Goal: Task Accomplishment & Management: Manage account settings

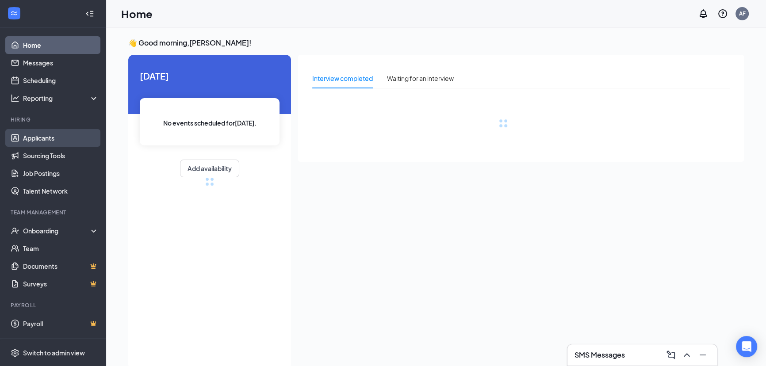
click at [40, 130] on link "Applicants" at bounding box center [61, 138] width 76 height 18
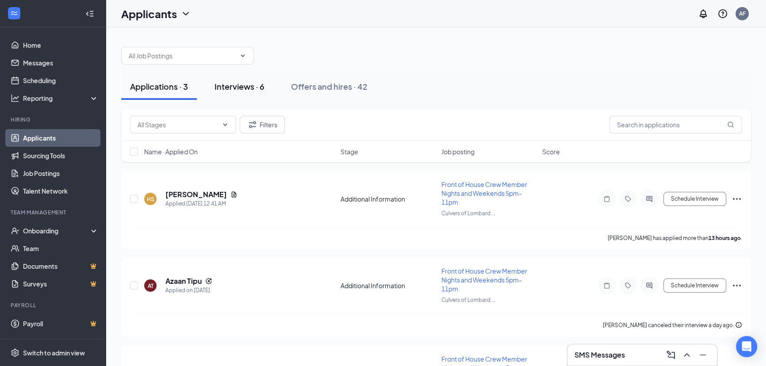
click at [259, 87] on div "Interviews · 6" at bounding box center [239, 86] width 50 height 11
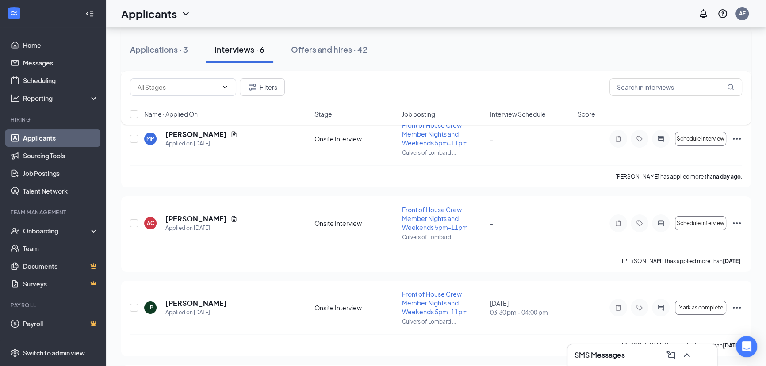
scroll to position [160, 0]
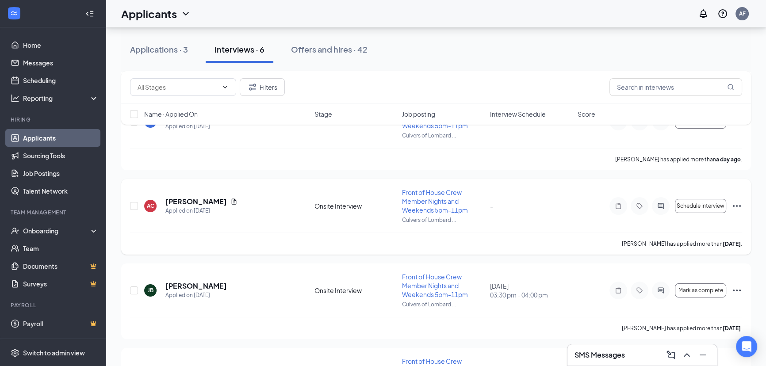
click at [729, 215] on div "AC [PERSON_NAME] Applied on [DATE] Onsite Interview Front of House Crew Member …" at bounding box center [436, 210] width 612 height 45
click at [735, 206] on icon "Ellipses" at bounding box center [736, 206] width 11 height 11
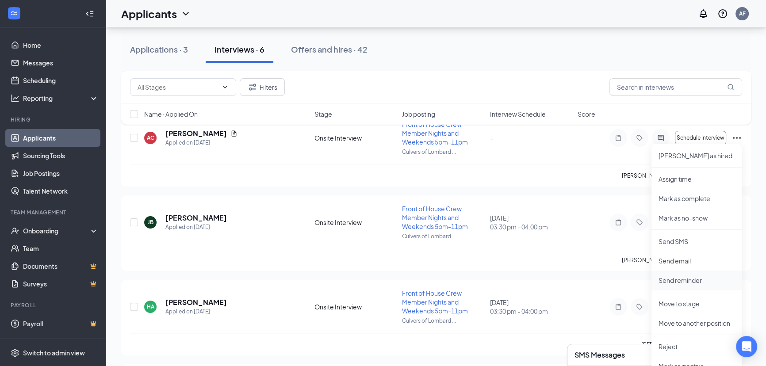
scroll to position [268, 0]
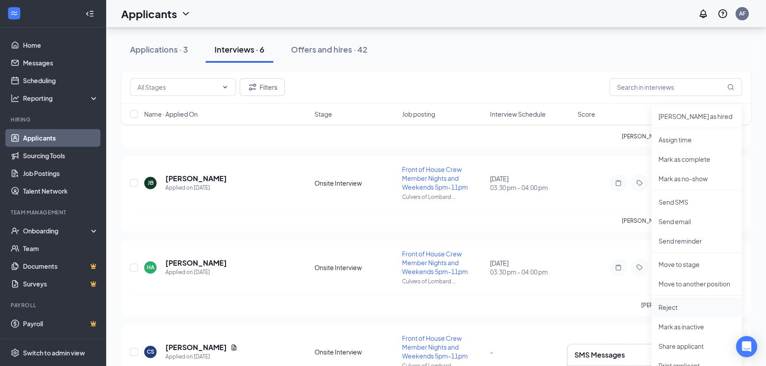
click at [678, 305] on p "Reject" at bounding box center [696, 307] width 76 height 9
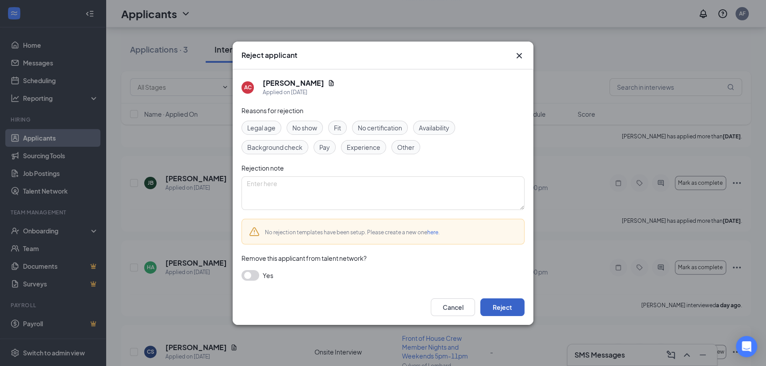
click at [507, 310] on button "Reject" at bounding box center [502, 307] width 44 height 18
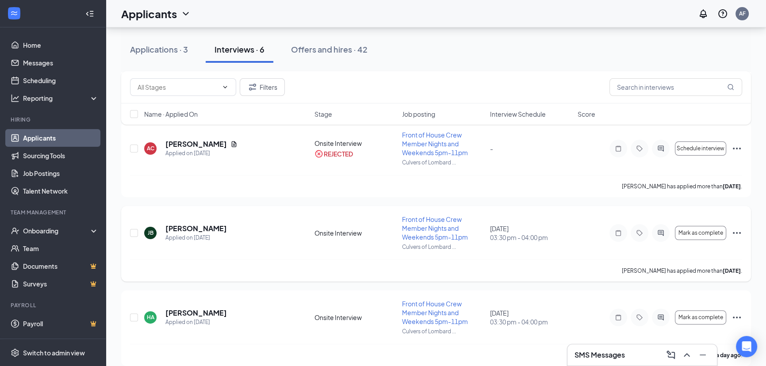
scroll to position [214, 0]
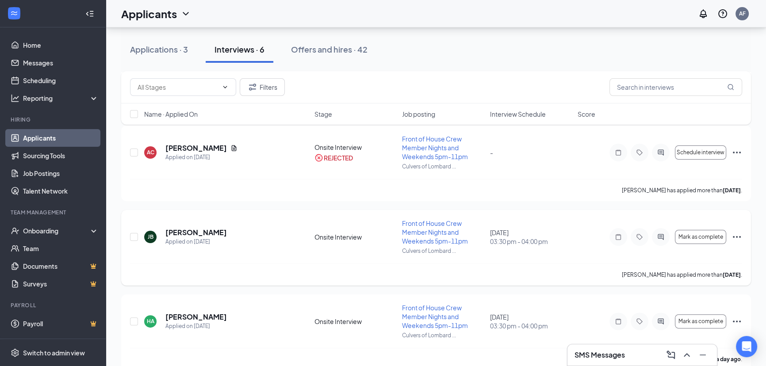
click at [737, 235] on icon "Ellipses" at bounding box center [736, 237] width 11 height 11
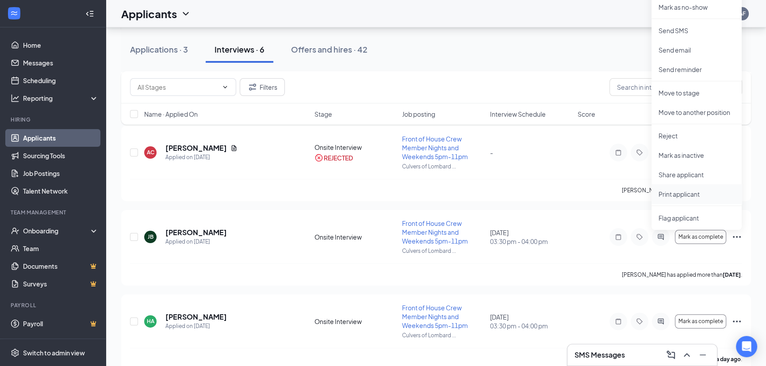
click at [676, 195] on p "Print applicant" at bounding box center [696, 194] width 76 height 9
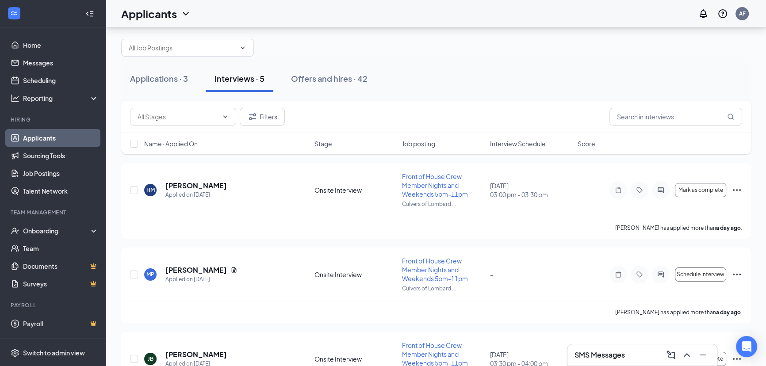
scroll to position [0, 0]
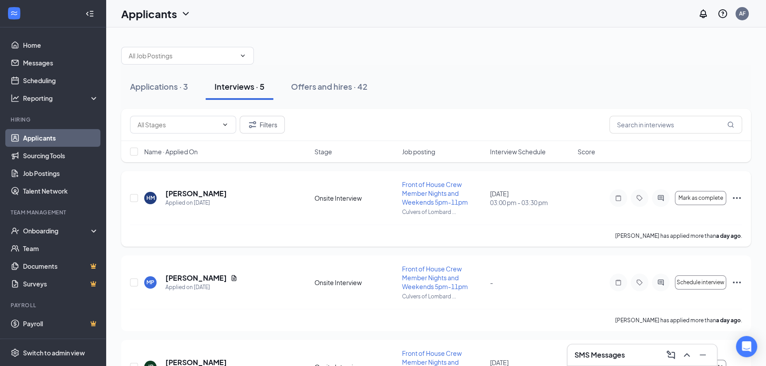
click at [737, 195] on icon "Ellipses" at bounding box center [736, 198] width 11 height 11
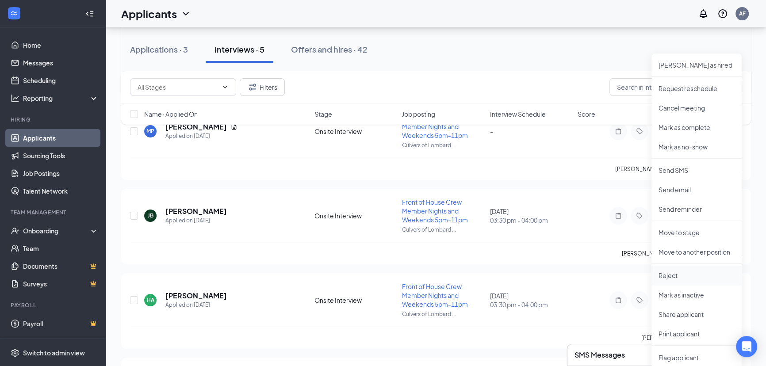
scroll to position [160, 0]
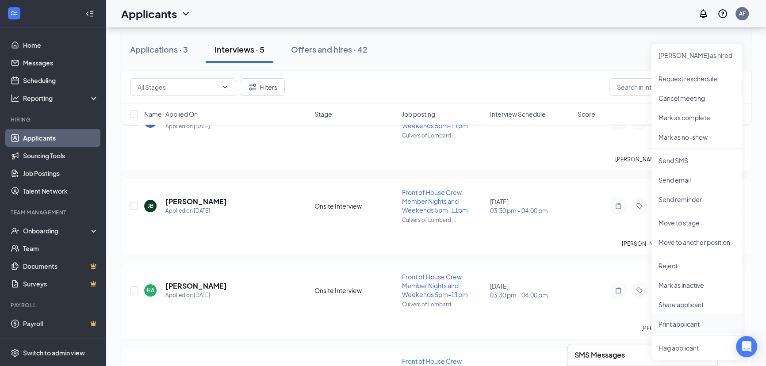
click at [672, 324] on p "Print applicant" at bounding box center [696, 324] width 76 height 9
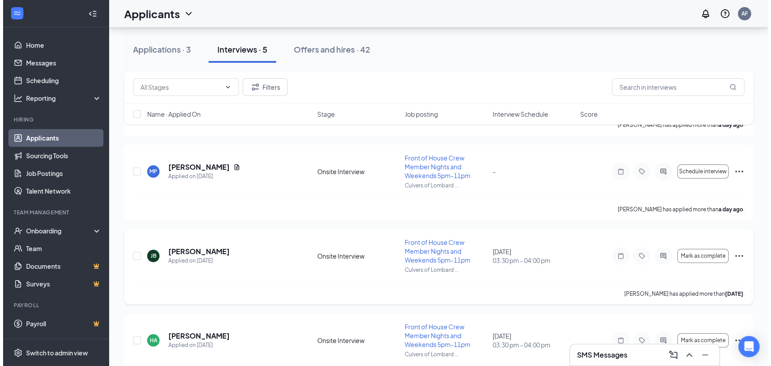
scroll to position [148, 0]
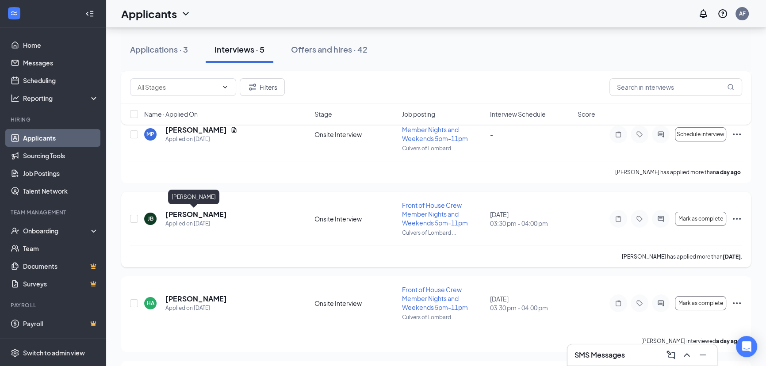
click at [197, 216] on h5 "[PERSON_NAME]" at bounding box center [195, 215] width 61 height 10
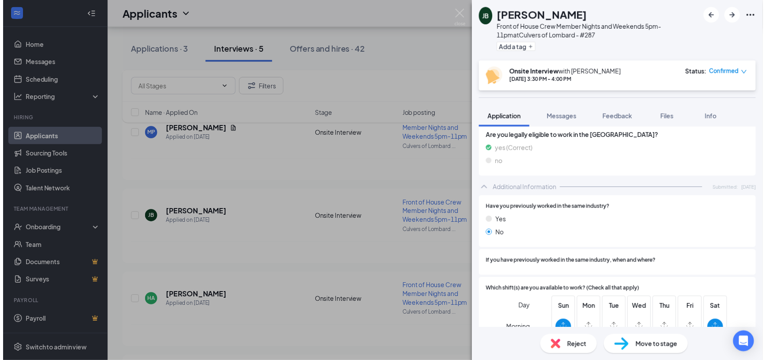
scroll to position [378, 0]
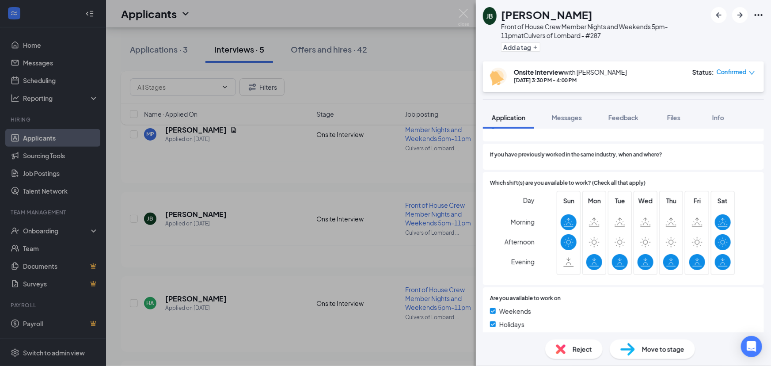
click at [300, 225] on div "[PERSON_NAME] Front of House Crew Member Nights and Weekends 5pm-11pm at [GEOGR…" at bounding box center [385, 183] width 771 height 366
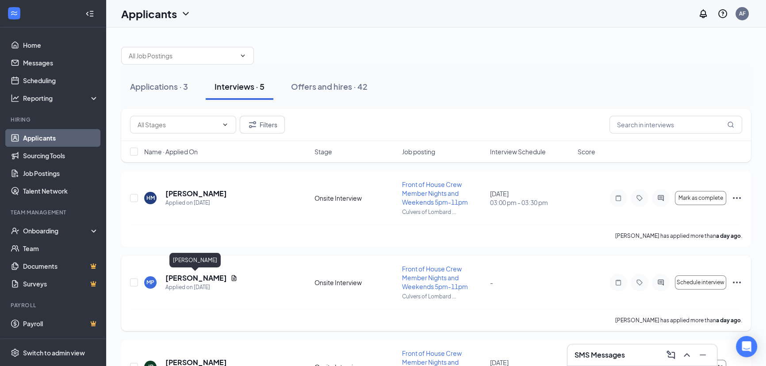
click at [204, 275] on h5 "[PERSON_NAME]" at bounding box center [195, 278] width 61 height 10
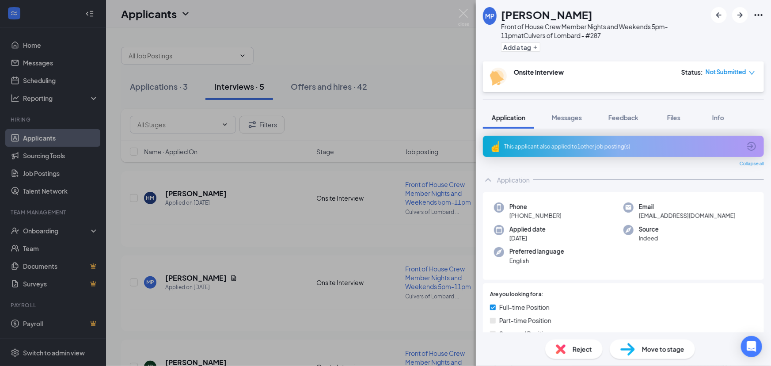
click at [615, 147] on div "This applicant also applied to 1 other job posting(s)" at bounding box center [622, 147] width 237 height 8
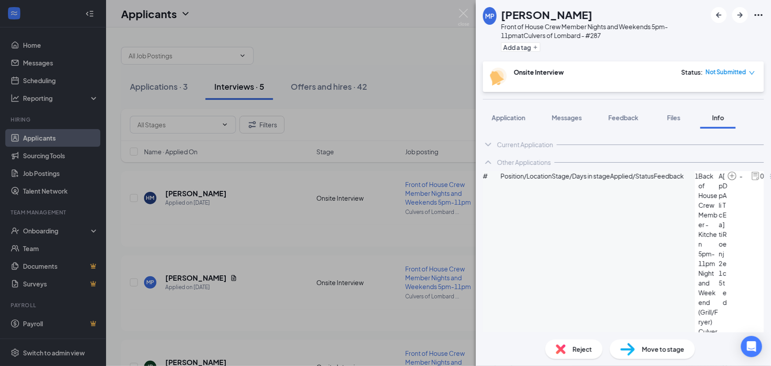
click at [421, 240] on div "MP [PERSON_NAME] Front of House Crew Member Nights and Weekends 5pm-11pm at Cul…" at bounding box center [385, 183] width 771 height 366
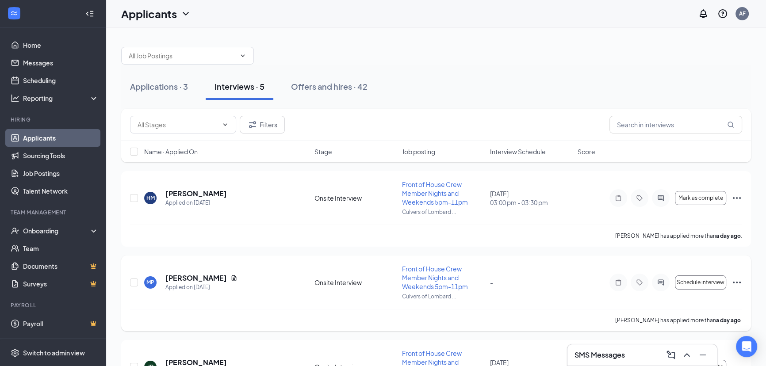
click at [735, 279] on icon "Ellipses" at bounding box center [736, 282] width 11 height 11
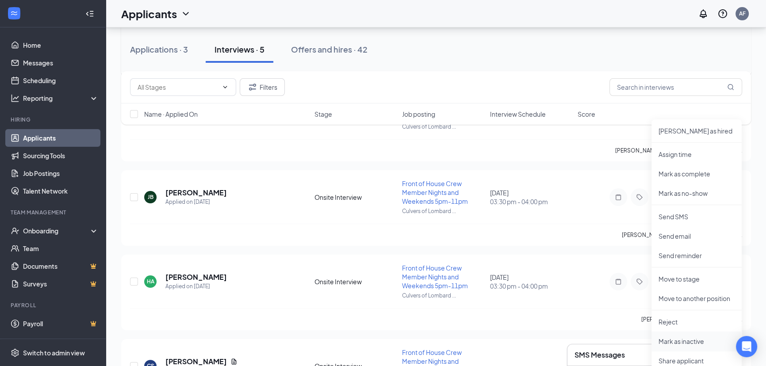
scroll to position [214, 0]
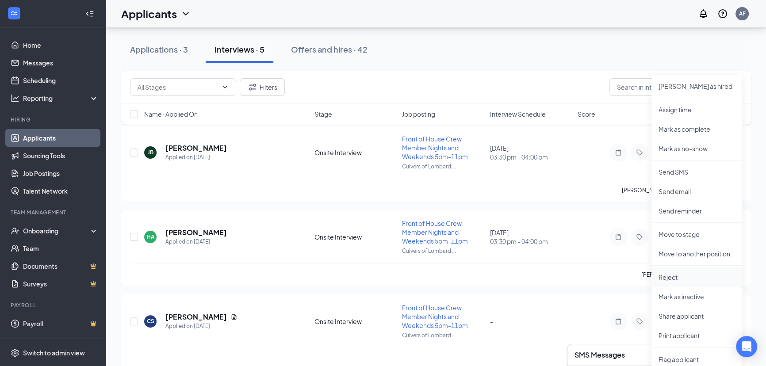
click at [675, 274] on p "Reject" at bounding box center [696, 277] width 76 height 9
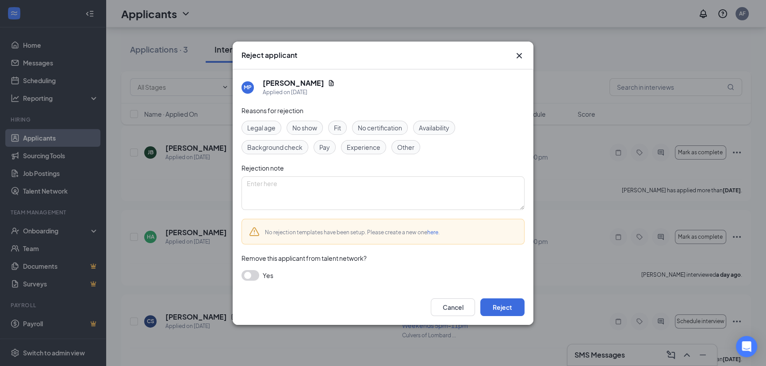
click at [511, 317] on div "Cancel Reject" at bounding box center [383, 307] width 301 height 35
click at [509, 305] on button "Reject" at bounding box center [502, 307] width 44 height 18
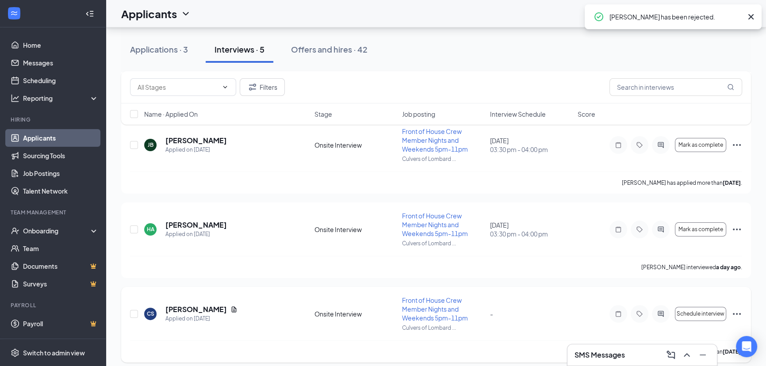
scroll to position [228, 0]
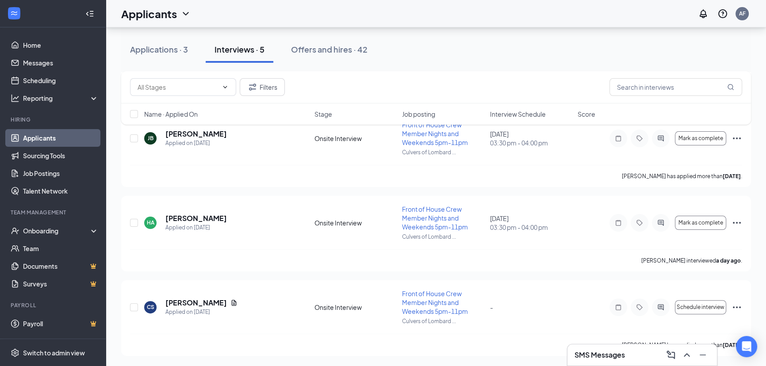
drag, startPoint x: 686, startPoint y: 354, endPoint x: 643, endPoint y: 349, distance: 42.7
click at [643, 349] on div "SMS Messages" at bounding box center [641, 355] width 135 height 14
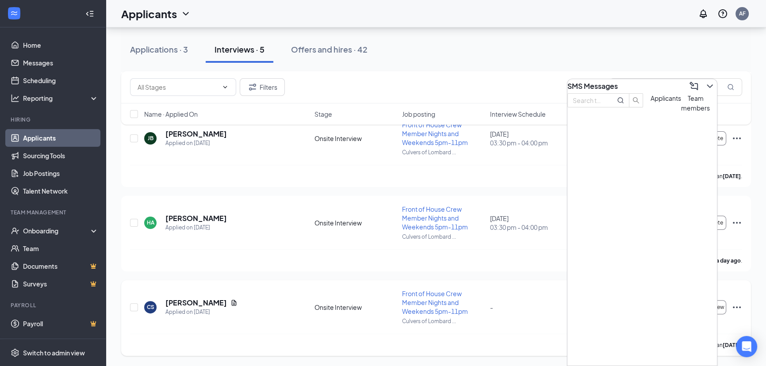
click at [469, 298] on div "Front of House Crew Member Nights and Weekends 5pm-11pm" at bounding box center [443, 302] width 82 height 27
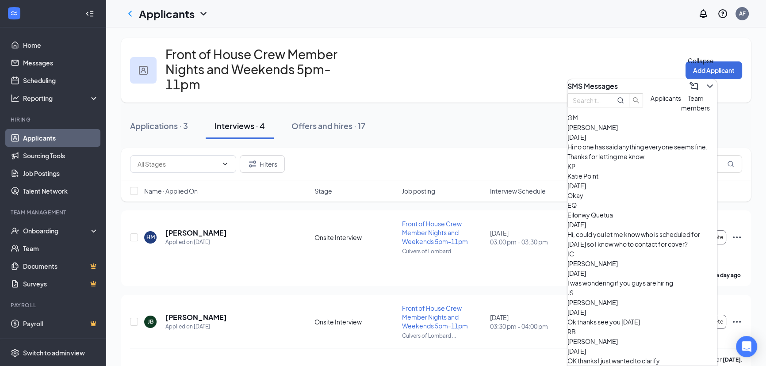
click at [704, 84] on icon "ChevronDown" at bounding box center [709, 86] width 11 height 11
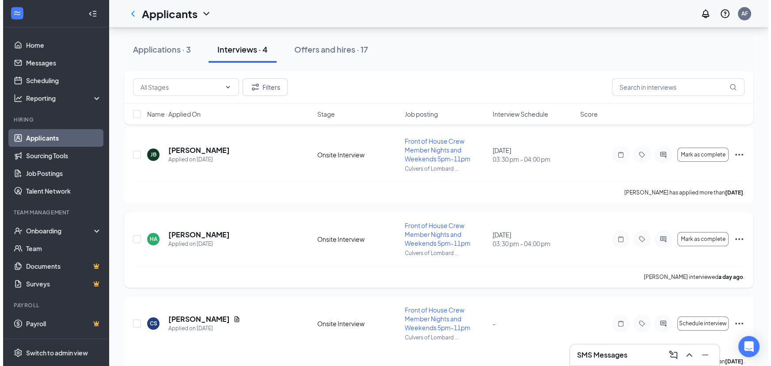
scroll to position [168, 0]
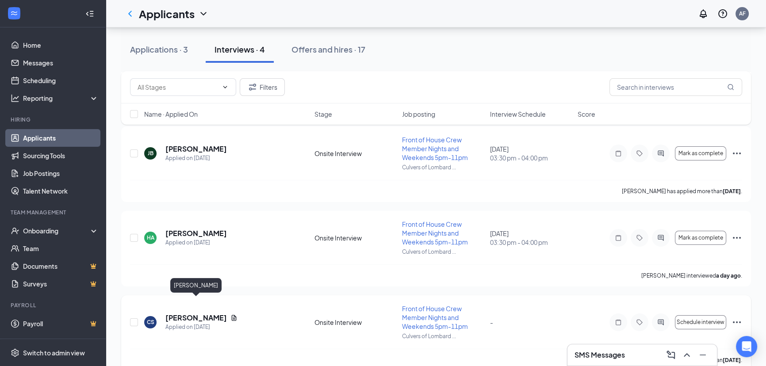
click at [198, 313] on h5 "[PERSON_NAME]" at bounding box center [195, 318] width 61 height 10
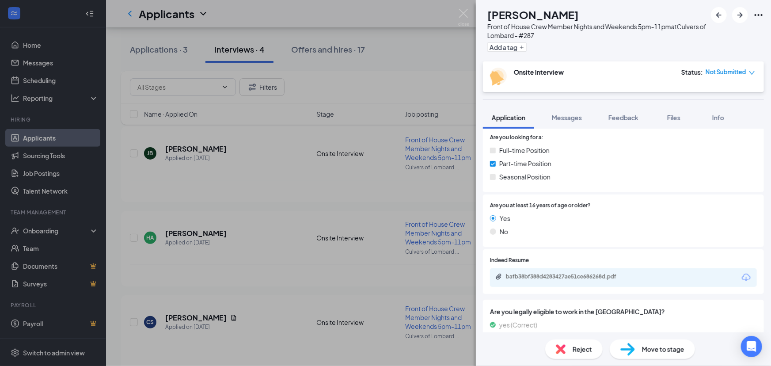
scroll to position [131, 0]
click at [572, 276] on div "bafb38bf388d4283427ae51ce686268d.pdf" at bounding box center [568, 277] width 124 height 7
click at [585, 352] on span "Reject" at bounding box center [582, 349] width 19 height 10
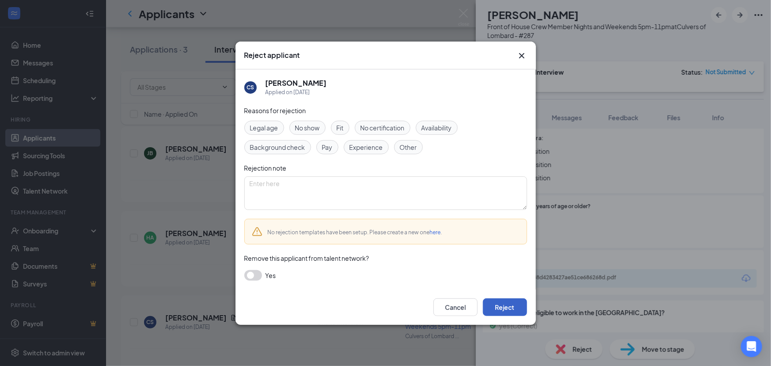
click at [514, 303] on button "Reject" at bounding box center [505, 307] width 44 height 18
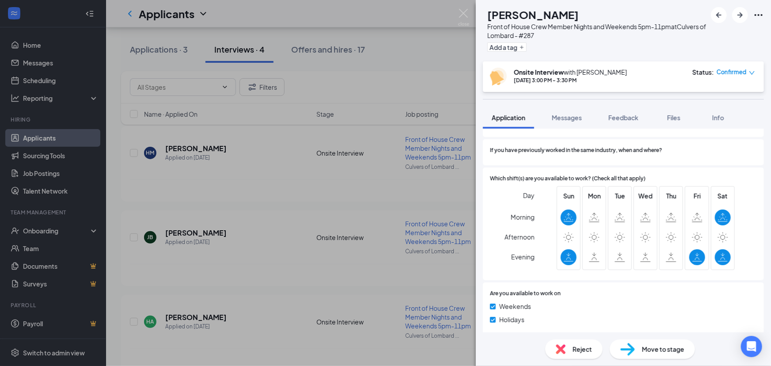
scroll to position [378, 0]
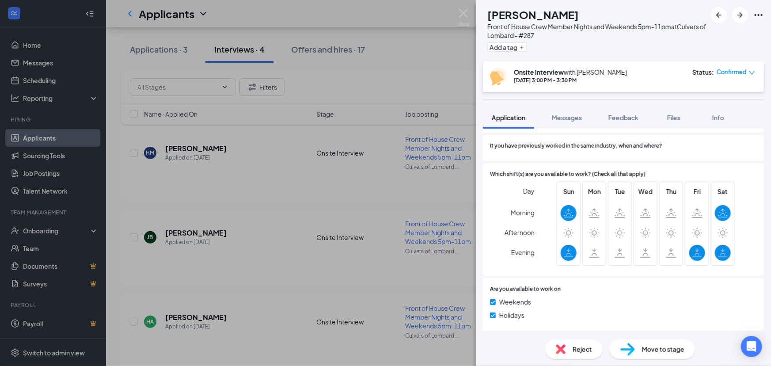
click at [323, 198] on div "HM Heaven [PERSON_NAME] Front of House Crew Member Nights and Weekends 5pm-11pm…" at bounding box center [385, 183] width 771 height 366
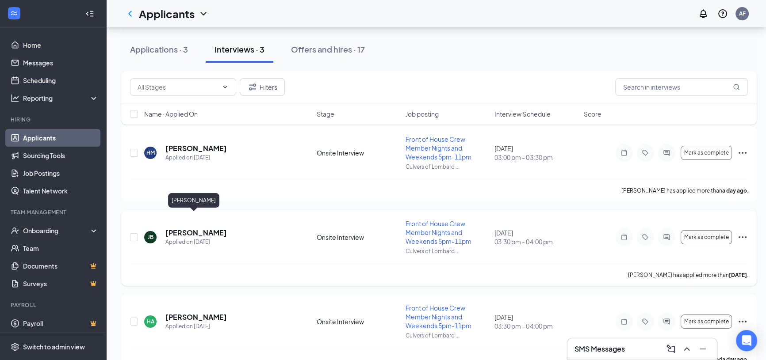
click at [192, 228] on h5 "[PERSON_NAME]" at bounding box center [195, 233] width 61 height 10
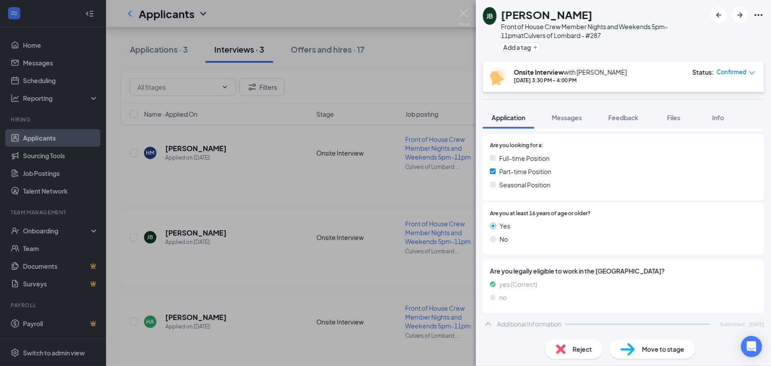
scroll to position [321, 0]
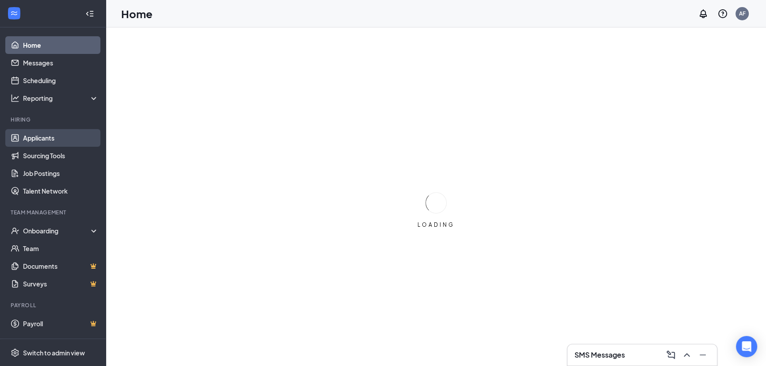
click at [35, 136] on link "Applicants" at bounding box center [61, 138] width 76 height 18
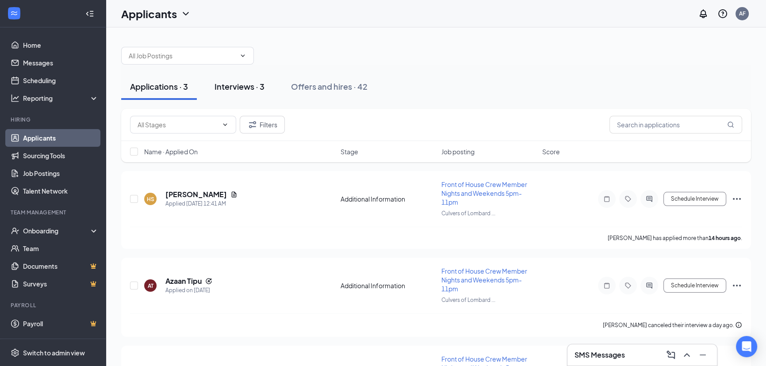
click at [252, 83] on div "Interviews · 3" at bounding box center [239, 86] width 50 height 11
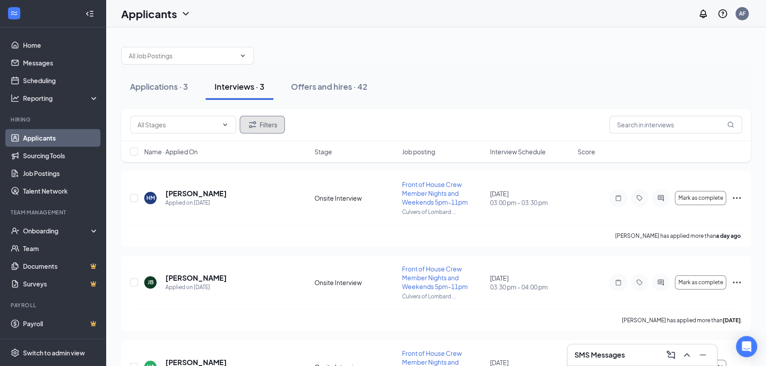
click at [283, 124] on button "Filters" at bounding box center [262, 125] width 45 height 18
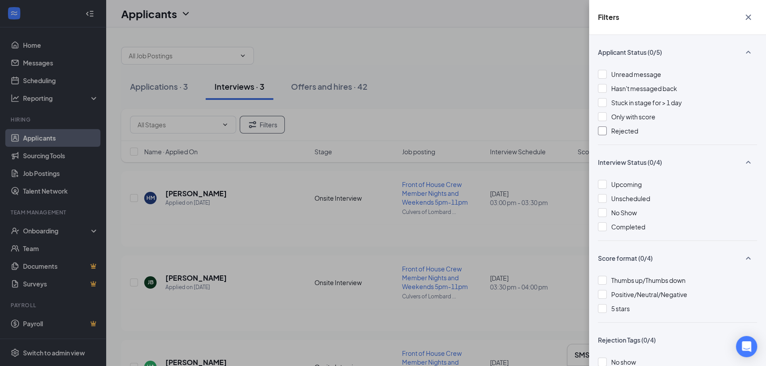
click at [603, 130] on div at bounding box center [602, 130] width 9 height 9
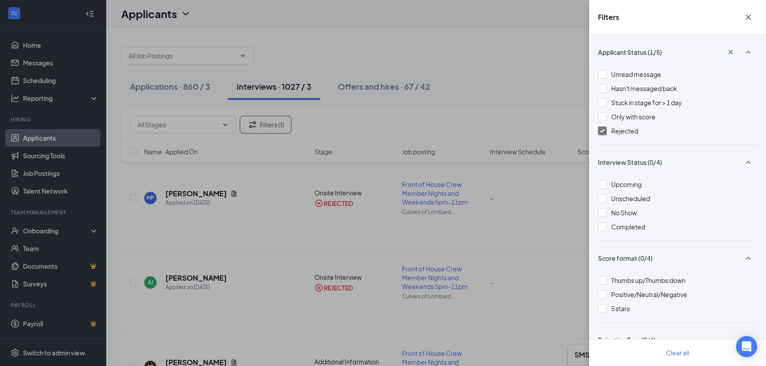
click at [354, 104] on div "Filters Applicant Status (1/5) Unread message Hasn't messaged back Stuck in sta…" at bounding box center [383, 183] width 766 height 366
click at [244, 249] on div "Filters Applicant Status (1/5) Unread message Hasn't messaged back Stuck in sta…" at bounding box center [383, 183] width 766 height 366
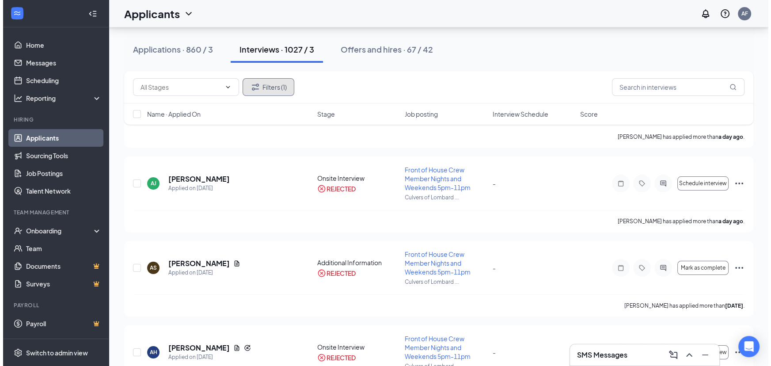
scroll to position [134, 0]
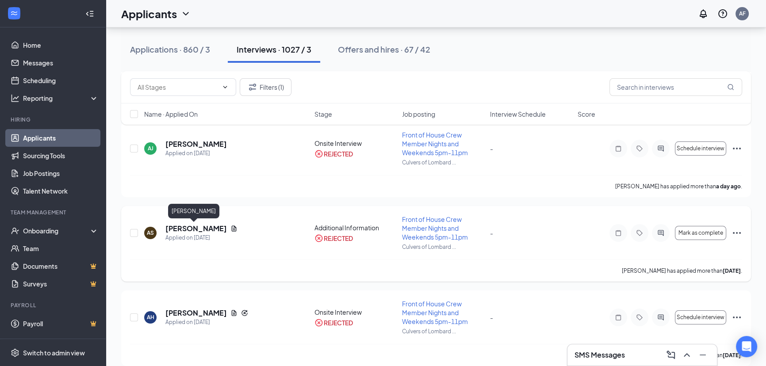
click at [191, 229] on h5 "Abby Stringer" at bounding box center [195, 229] width 61 height 10
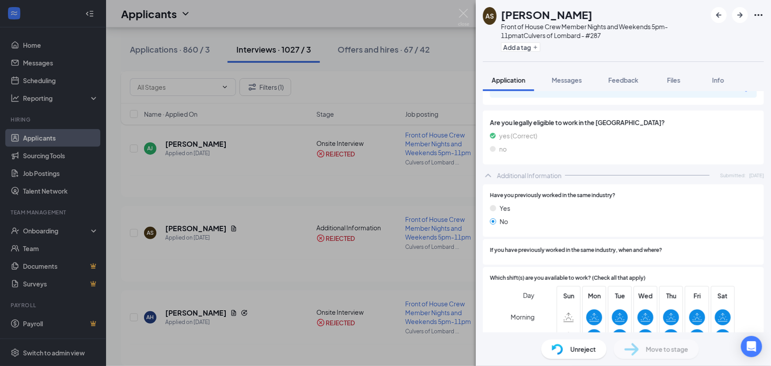
scroll to position [268, 0]
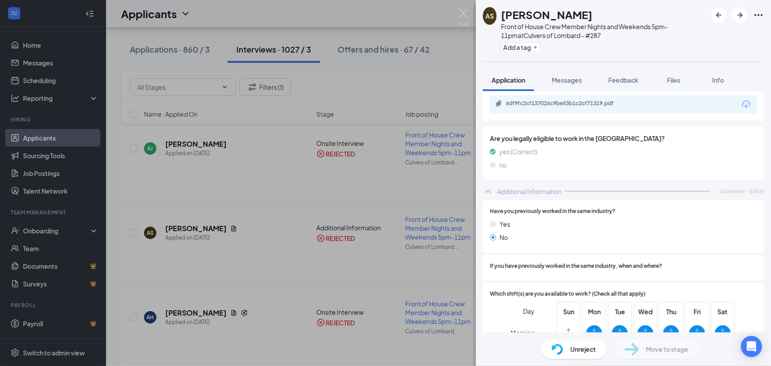
click at [557, 103] on div "6df9fc2cf137026c9be53b1c2cf71319.pdf" at bounding box center [568, 103] width 124 height 7
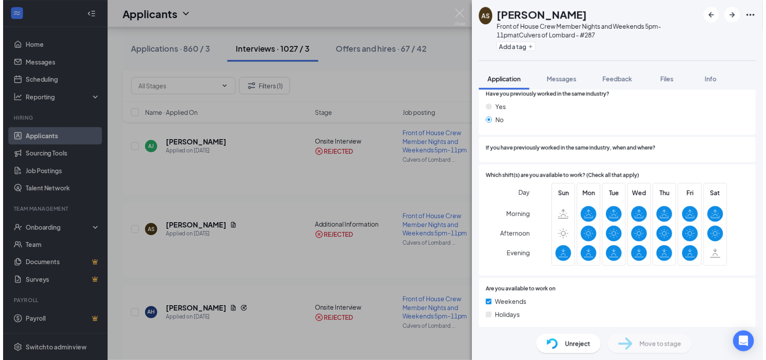
scroll to position [388, 0]
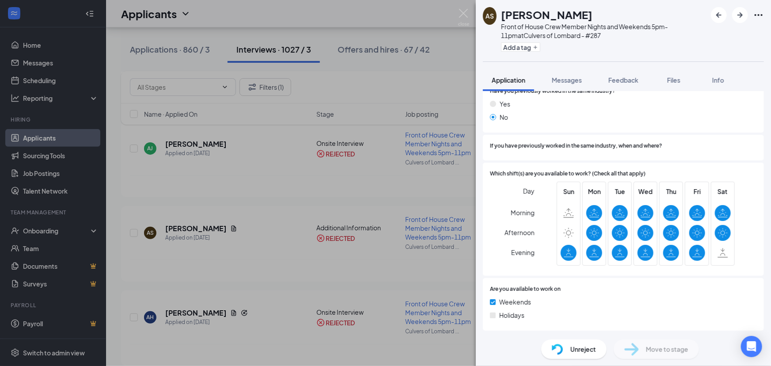
click at [384, 198] on div "AS Abby Stringer Front of House Crew Member Nights and Weekends 5pm-11pm at Cul…" at bounding box center [385, 183] width 771 height 366
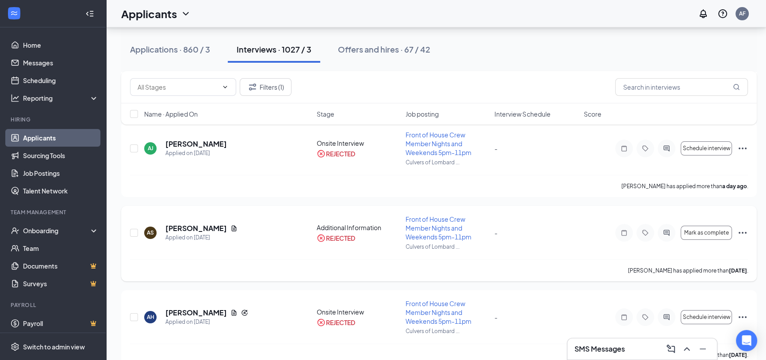
click at [746, 233] on icon "Ellipses" at bounding box center [742, 233] width 11 height 11
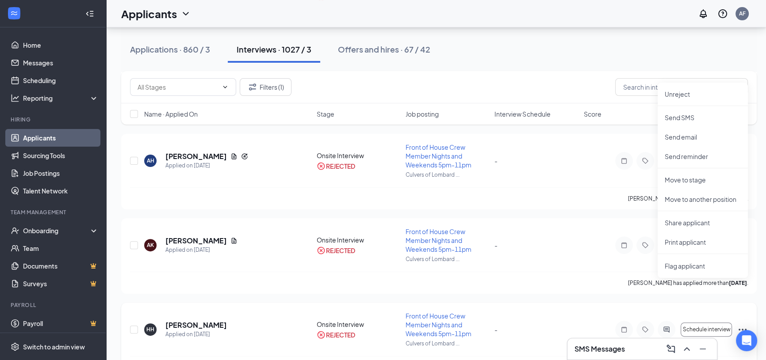
scroll to position [321, 0]
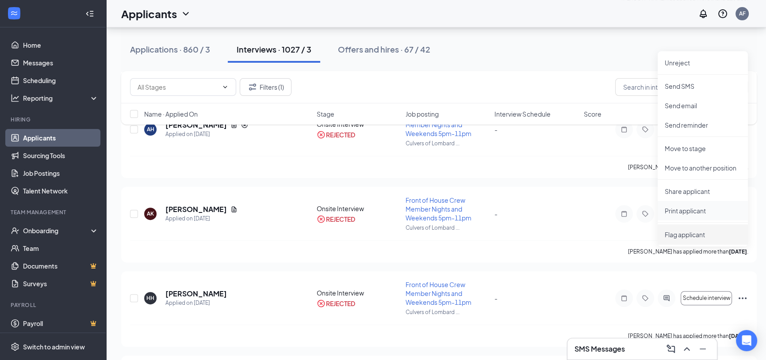
click at [672, 214] on p "Print applicant" at bounding box center [702, 210] width 76 height 9
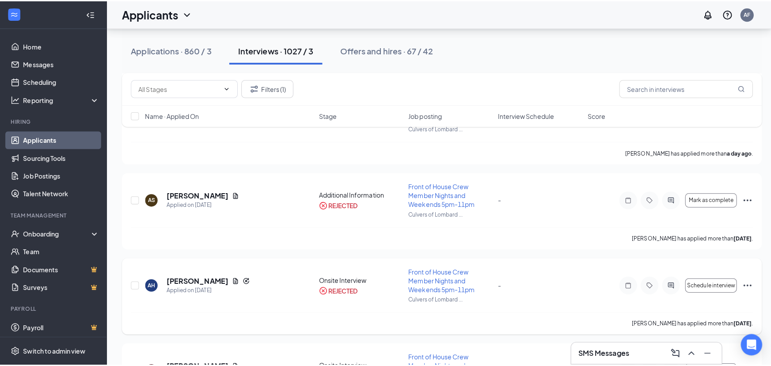
scroll to position [160, 0]
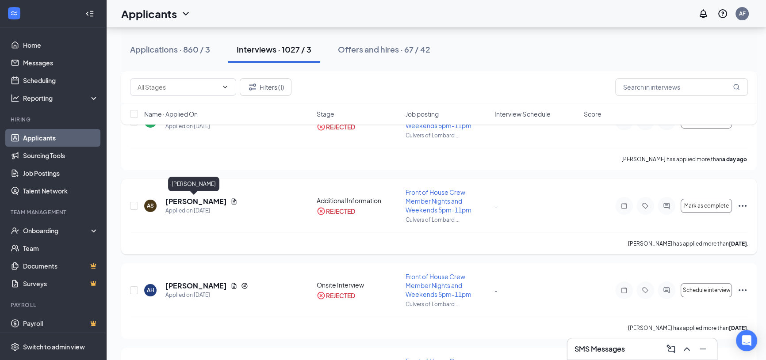
click at [185, 204] on h5 "Abby Stringer" at bounding box center [195, 202] width 61 height 10
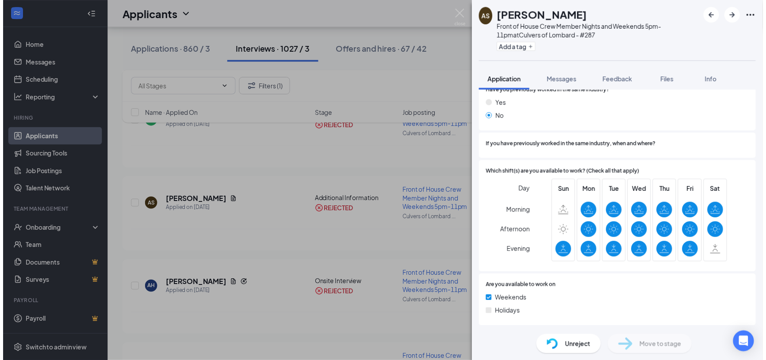
scroll to position [385, 0]
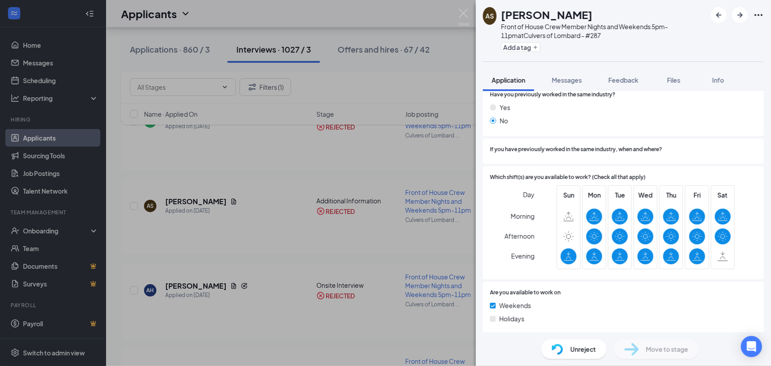
click at [581, 354] on span "Unreject" at bounding box center [584, 349] width 26 height 10
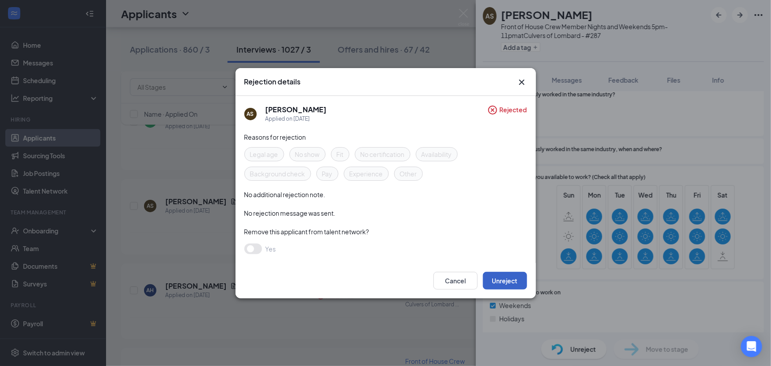
click at [519, 283] on button "Unreject" at bounding box center [505, 281] width 44 height 18
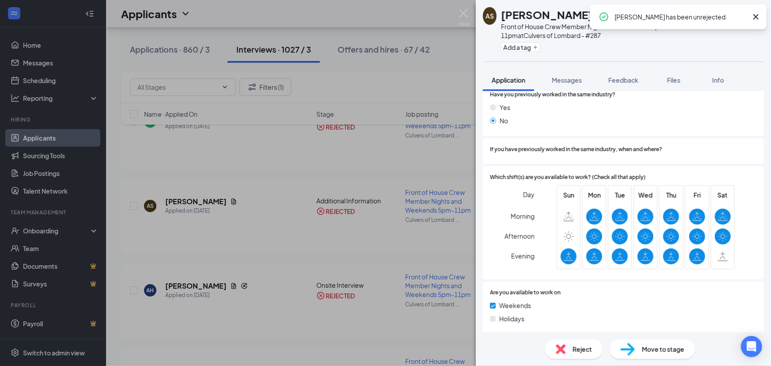
click at [358, 150] on div "AS Abby Stringer Front of House Crew Member Nights and Weekends 5pm-11pm at Cul…" at bounding box center [385, 183] width 771 height 366
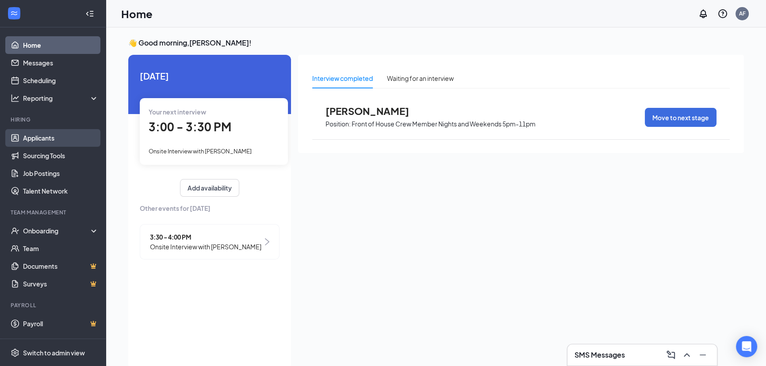
click at [38, 143] on link "Applicants" at bounding box center [61, 138] width 76 height 18
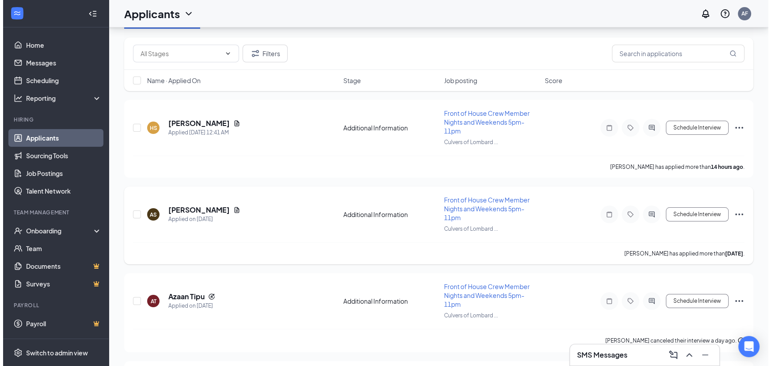
scroll to position [107, 0]
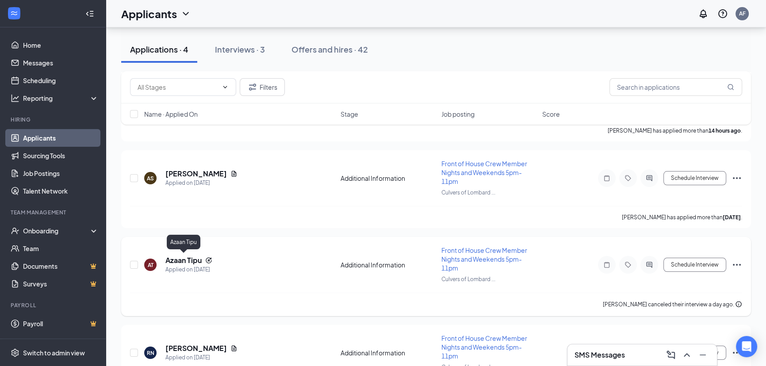
click at [179, 263] on h5 "Azaan Tipu" at bounding box center [183, 261] width 36 height 10
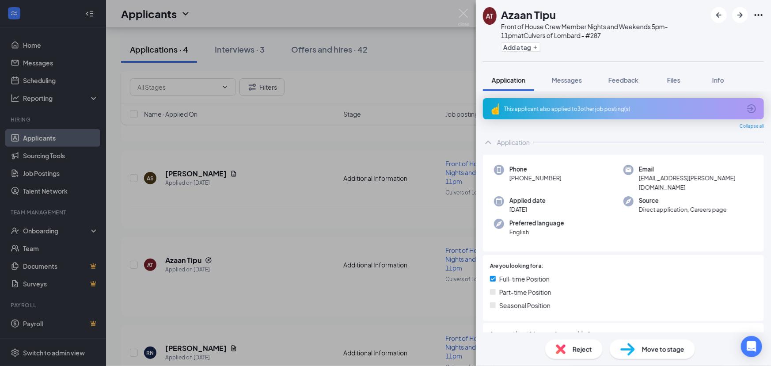
click at [579, 103] on div "This applicant also applied to 3 other job posting(s)" at bounding box center [623, 108] width 281 height 21
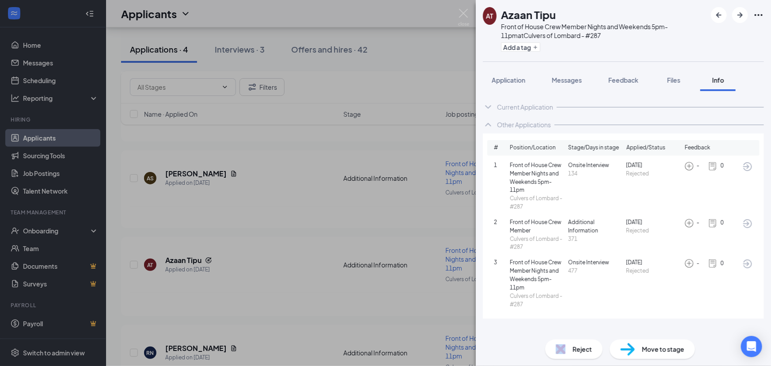
click at [568, 349] on div "Reject" at bounding box center [574, 349] width 57 height 19
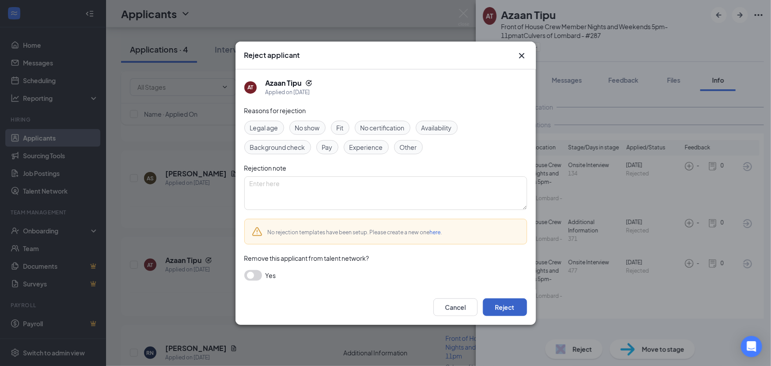
click at [518, 309] on button "Reject" at bounding box center [505, 307] width 44 height 18
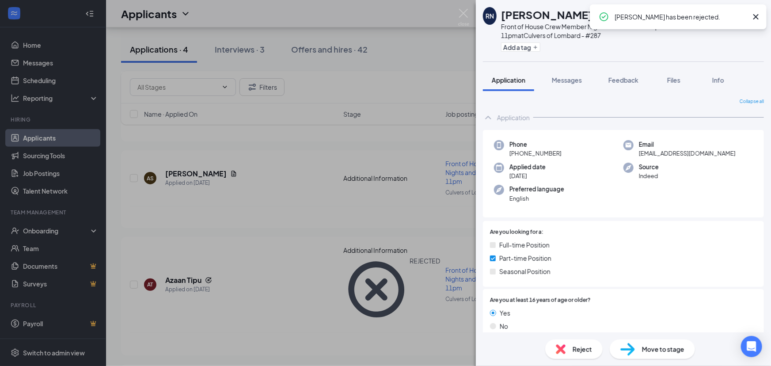
click at [276, 206] on div "RN Rose Nardo Front of House Crew Member Nights and Weekends 5pm-11pm at Culver…" at bounding box center [385, 183] width 771 height 366
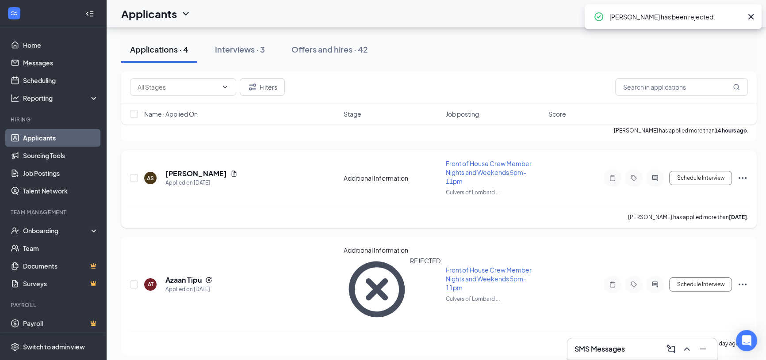
scroll to position [71, 0]
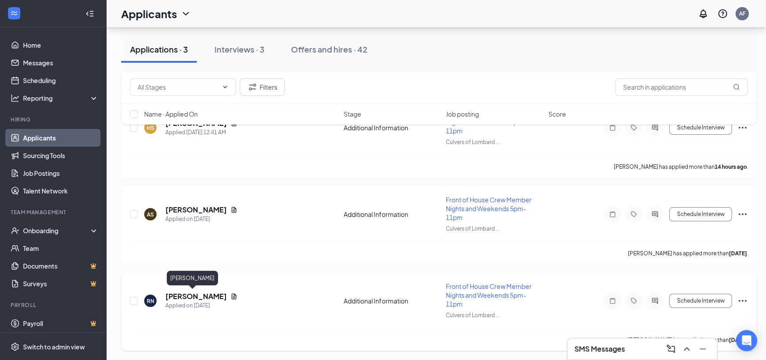
click at [198, 295] on h5 "[PERSON_NAME]" at bounding box center [195, 297] width 61 height 10
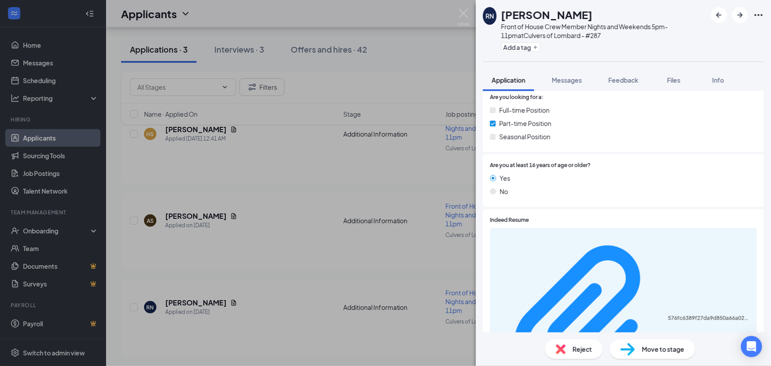
scroll to position [135, 0]
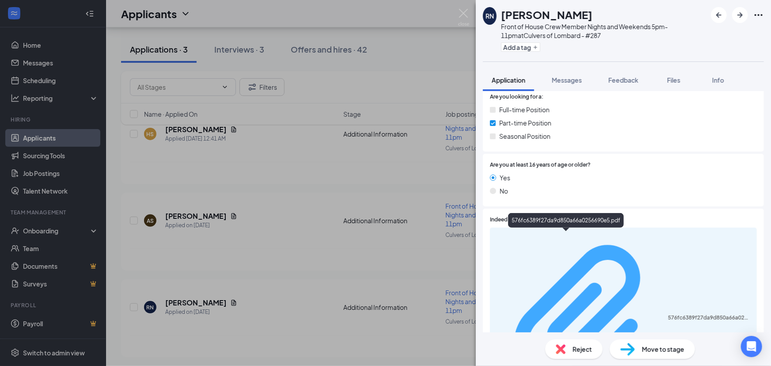
click at [668, 314] on div "576fc6389f27da9d850a66a0256690e5.pdf" at bounding box center [710, 317] width 84 height 7
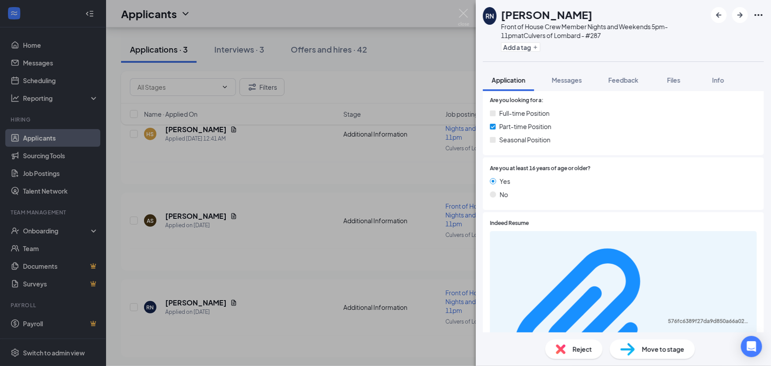
click at [582, 348] on span "Reject" at bounding box center [582, 349] width 19 height 10
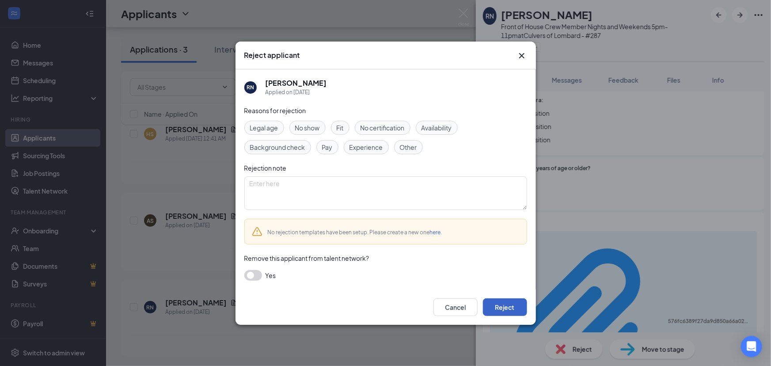
click at [500, 311] on button "Reject" at bounding box center [505, 307] width 44 height 18
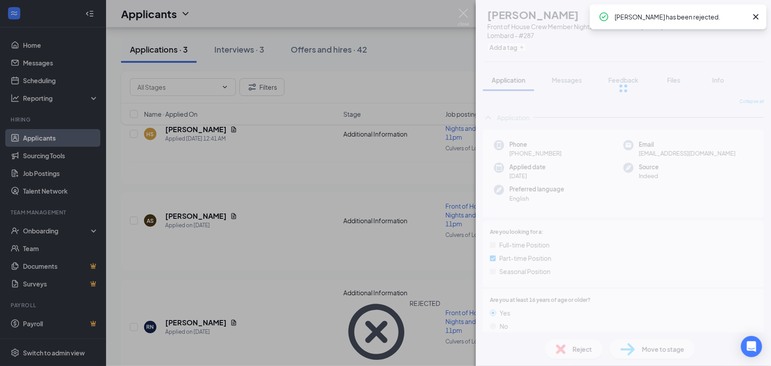
click at [316, 245] on div "RN Rose Nardo Front of House Crew Member Nights and Weekends 5pm-11pm at Culver…" at bounding box center [385, 183] width 771 height 366
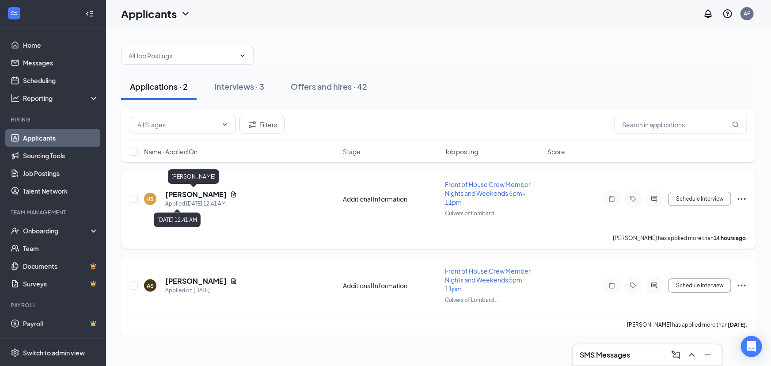
click at [187, 193] on h5 "[PERSON_NAME]" at bounding box center [195, 195] width 61 height 10
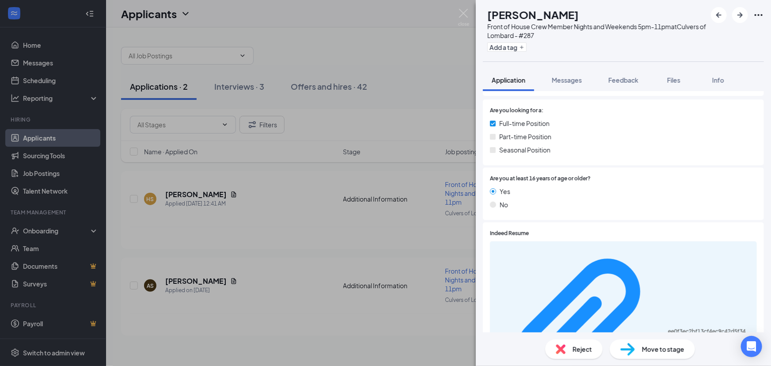
scroll to position [135, 0]
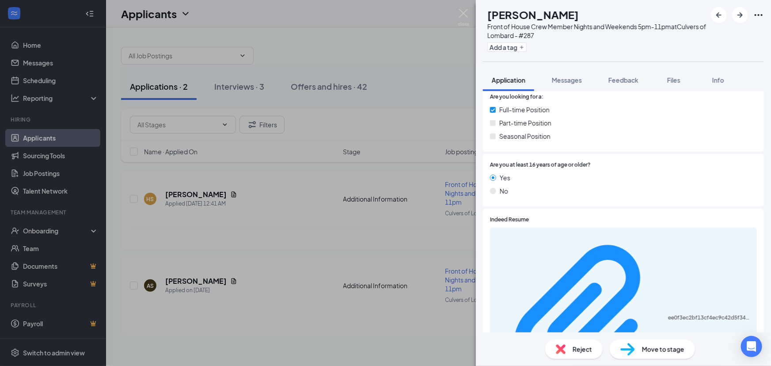
click at [557, 231] on div "ee0f3ec2bf13cf4ec9c42d5f340d6af5.pdf" at bounding box center [623, 319] width 267 height 182
click at [556, 241] on div "ee0f3ec2bf13cf4ec9c42d5f340d6af5.pdf" at bounding box center [623, 319] width 267 height 182
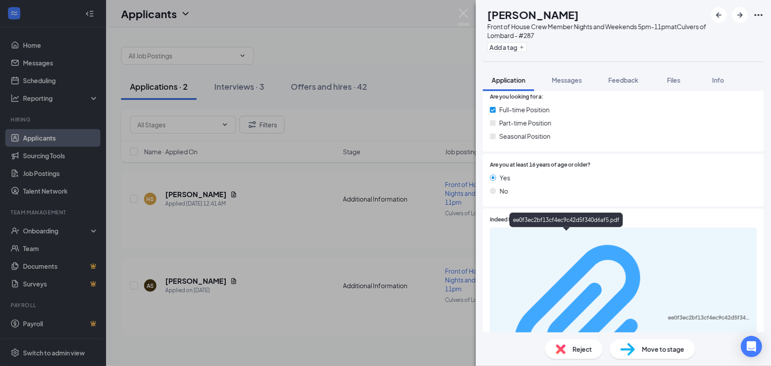
click at [668, 314] on div "ee0f3ec2bf13cf4ec9c42d5f340d6af5.pdf" at bounding box center [710, 317] width 84 height 7
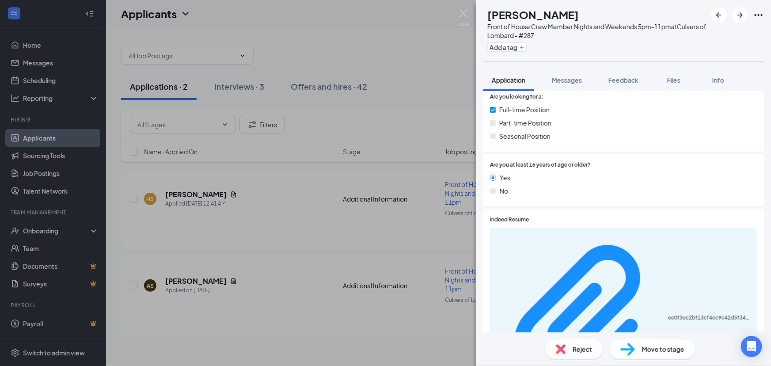
scroll to position [132, 0]
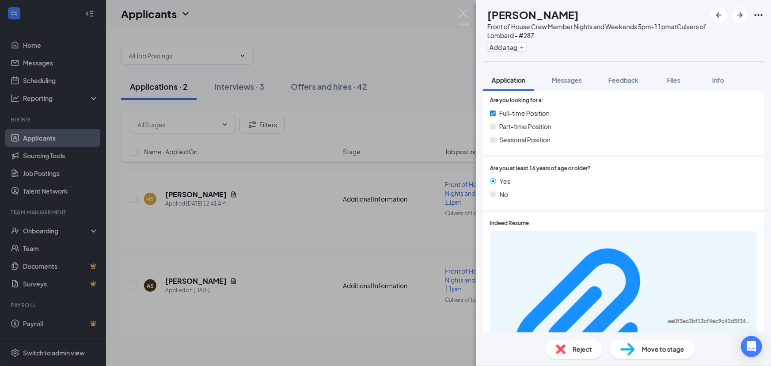
click at [583, 347] on span "Reject" at bounding box center [582, 349] width 19 height 10
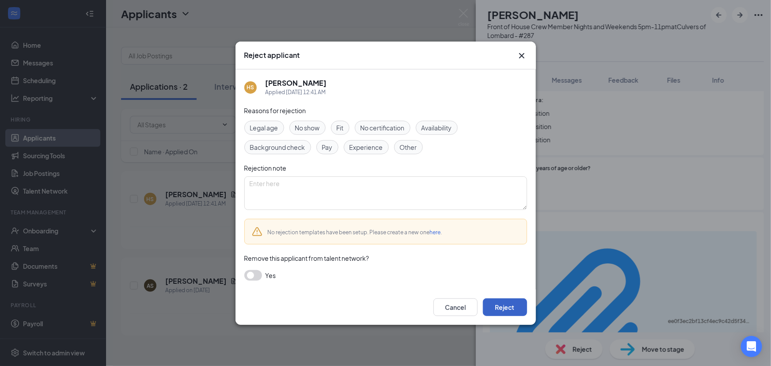
click at [501, 306] on button "Reject" at bounding box center [505, 307] width 44 height 18
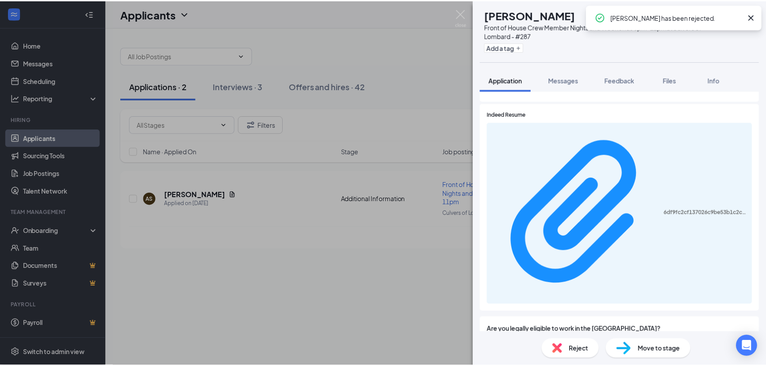
scroll to position [241, 0]
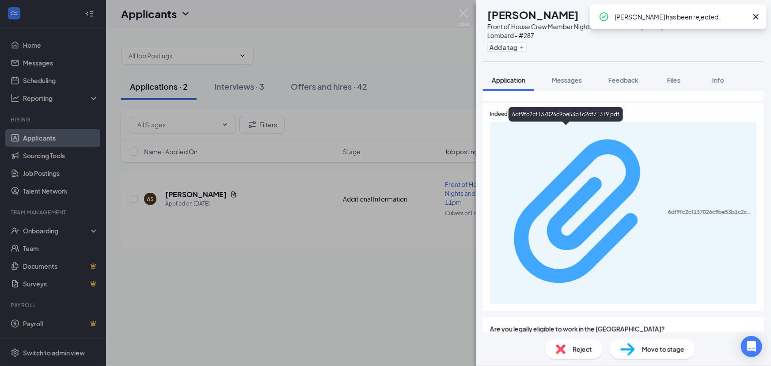
click at [668, 209] on div "6df9fc2cf137026c9be53b1c2cf71319.pdf" at bounding box center [710, 212] width 84 height 7
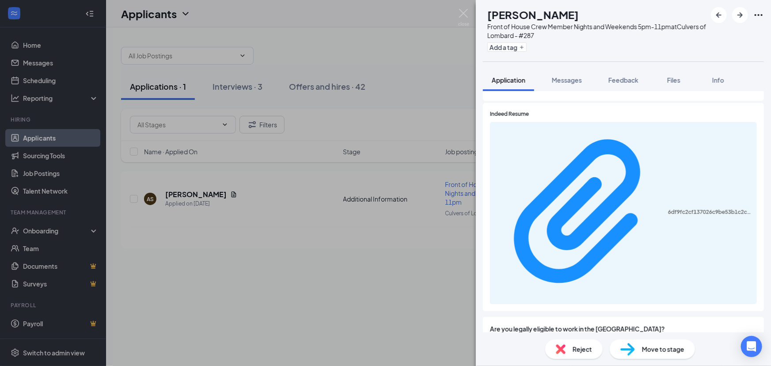
click at [340, 214] on div "AS Abby Stringer Front of House Crew Member Nights and Weekends 5pm-11pm at Cul…" at bounding box center [385, 183] width 771 height 366
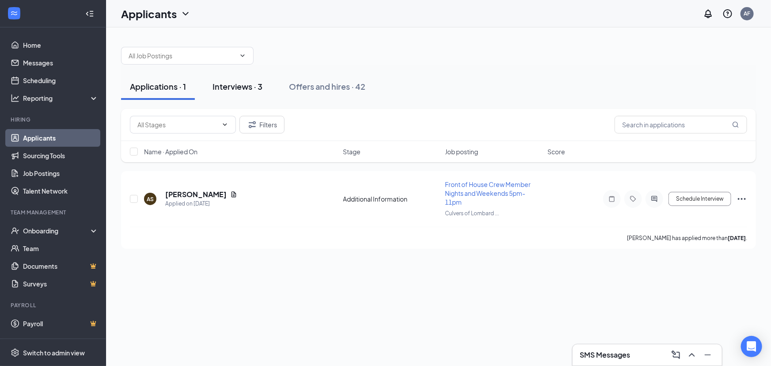
click at [265, 84] on button "Interviews · 3" at bounding box center [238, 86] width 68 height 27
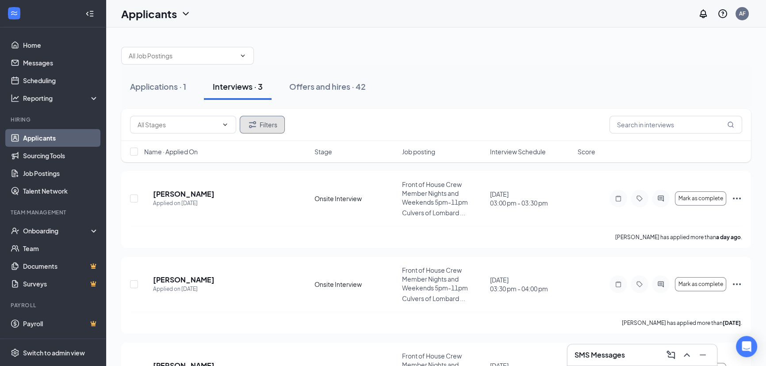
click at [264, 119] on button "Filters" at bounding box center [262, 125] width 45 height 18
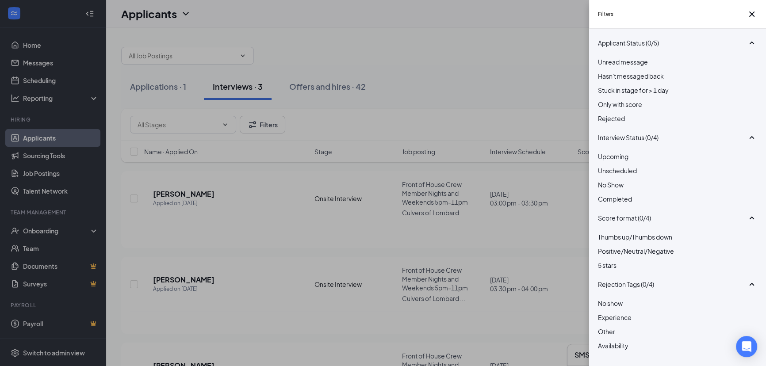
click at [598, 114] on div at bounding box center [677, 114] width 159 height 0
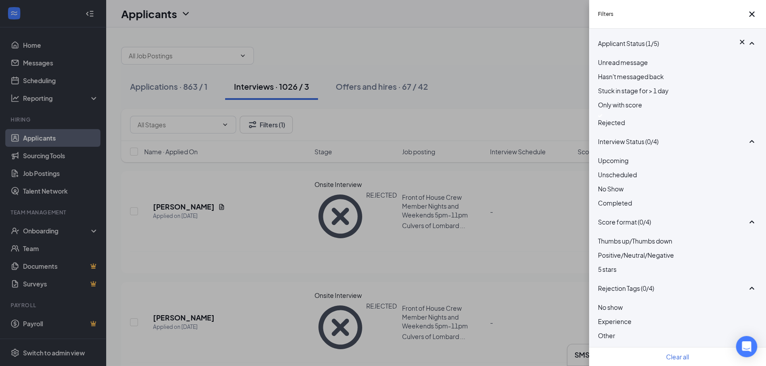
click at [274, 227] on div "Filters Applicant Status (1/5) Unread message Hasn't messaged back Stuck in sta…" at bounding box center [383, 183] width 766 height 366
click at [297, 212] on div "Filters Applicant Status (1/5) Unread message Hasn't messaged back Stuck in sta…" at bounding box center [383, 183] width 766 height 366
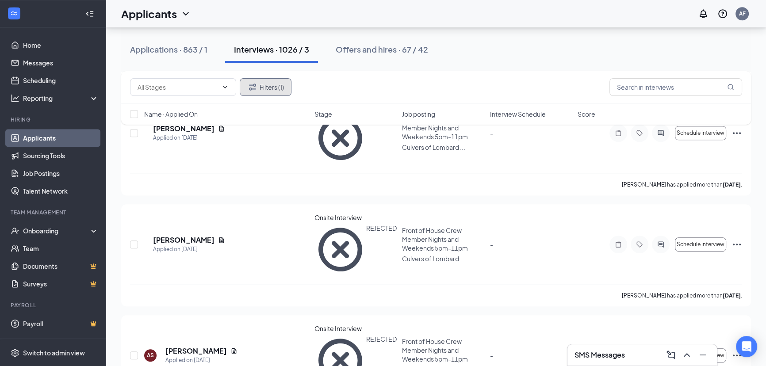
scroll to position [562, 0]
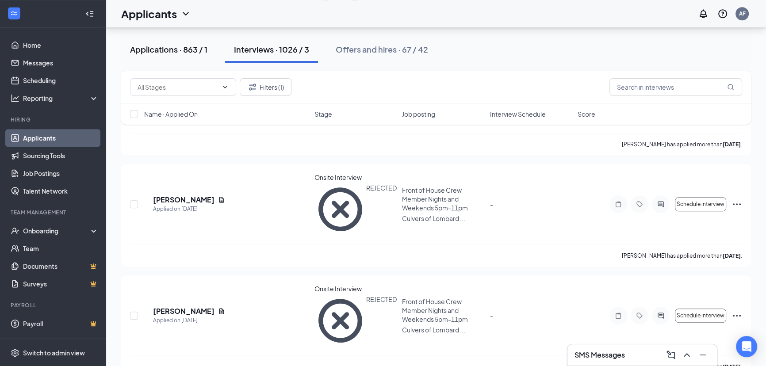
click at [186, 57] on button "Applications · 863 / 1" at bounding box center [168, 49] width 95 height 27
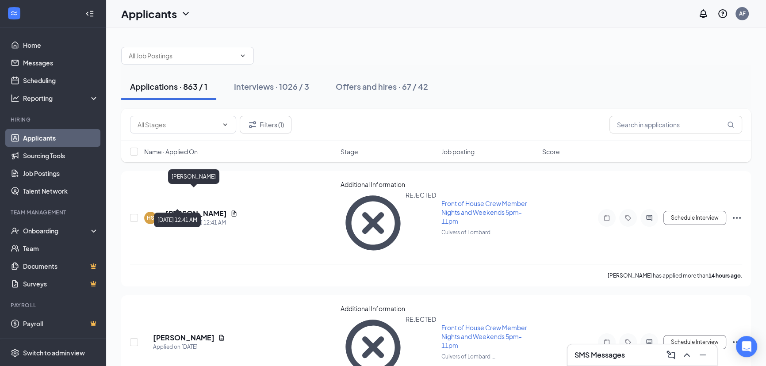
click at [204, 184] on div "[PERSON_NAME]" at bounding box center [193, 178] width 51 height 18
click at [202, 209] on h5 "[PERSON_NAME]" at bounding box center [195, 214] width 61 height 10
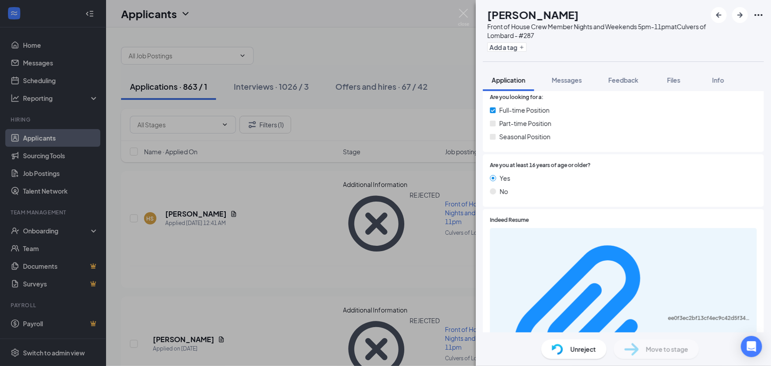
scroll to position [135, 0]
click at [610, 241] on div "ee0f3ec2bf13cf4ec9c42d5f340d6af5.pdf" at bounding box center [623, 319] width 267 height 182
click at [606, 242] on div "ee0f3ec2bf13cf4ec9c42d5f340d6af5.pdf" at bounding box center [623, 319] width 267 height 182
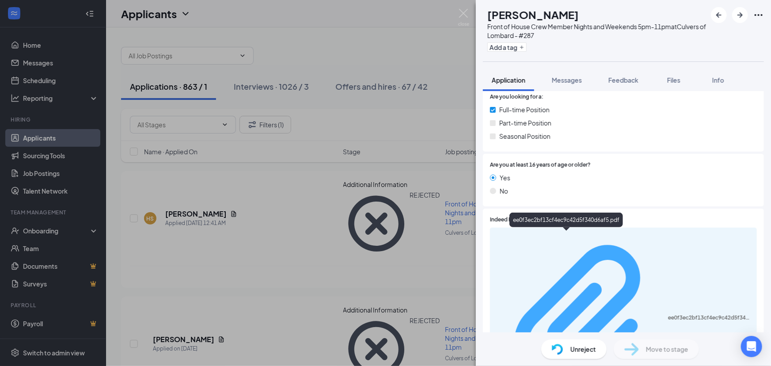
click at [668, 314] on div "ee0f3ec2bf13cf4ec9c42d5f340d6af5.pdf" at bounding box center [710, 317] width 84 height 7
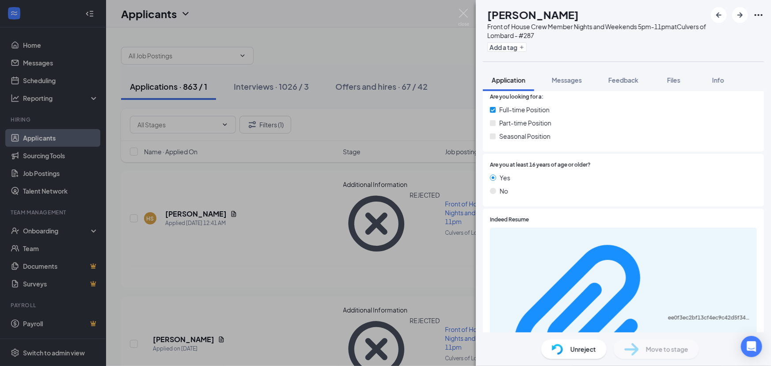
click at [335, 172] on div "HS Hafsa Sameen Front of House Crew Member Nights and Weekends 5pm-11pm at Culv…" at bounding box center [385, 183] width 771 height 366
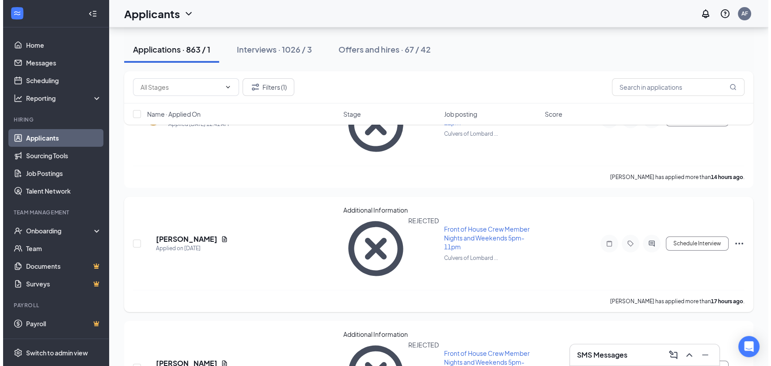
scroll to position [107, 0]
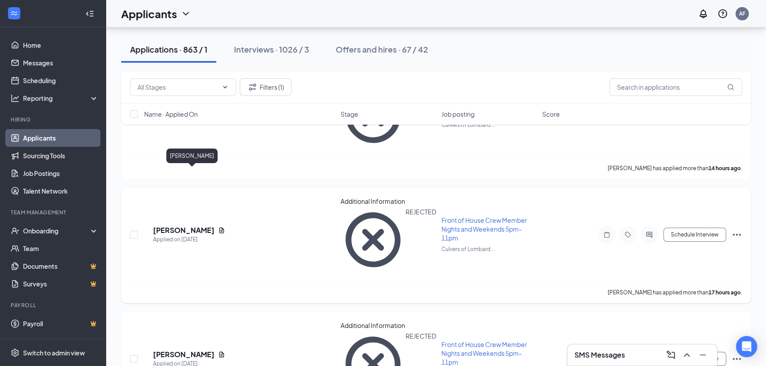
click at [188, 225] on h5 "Jay Farley" at bounding box center [183, 230] width 61 height 10
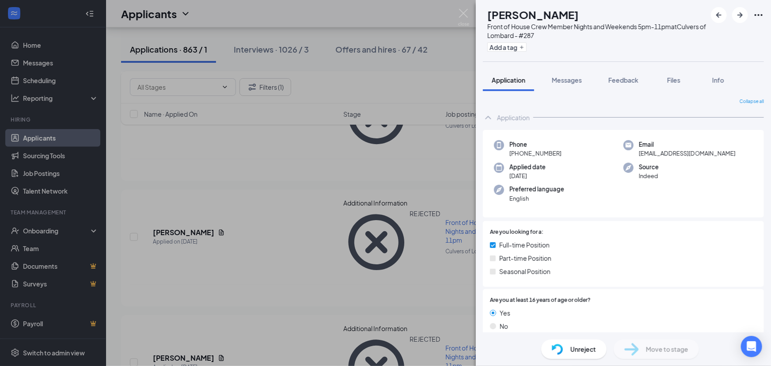
click at [270, 154] on div "JF Jay Farley Front of House Crew Member Nights and Weekends 5pm-11pm at Culver…" at bounding box center [385, 183] width 771 height 366
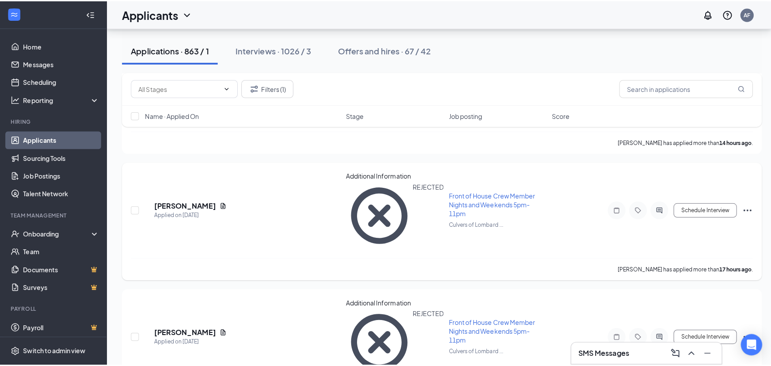
scroll to position [187, 0]
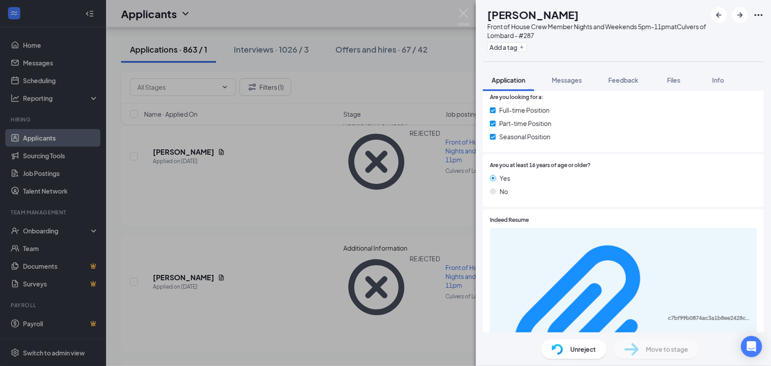
scroll to position [135, 0]
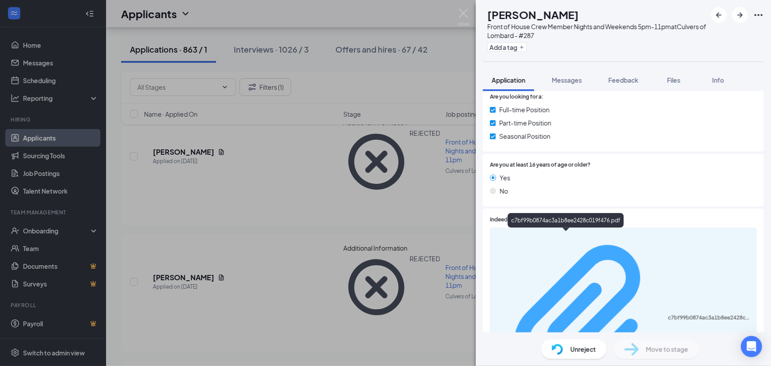
click at [668, 314] on div "c7bf99b0874ac3a1b8ee2428c019f476.pdf" at bounding box center [710, 317] width 84 height 7
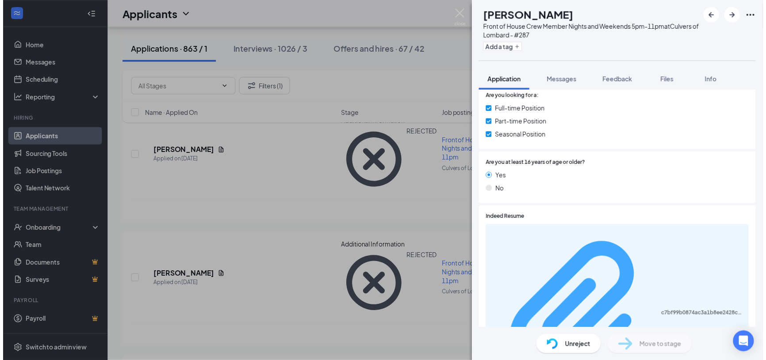
scroll to position [132, 0]
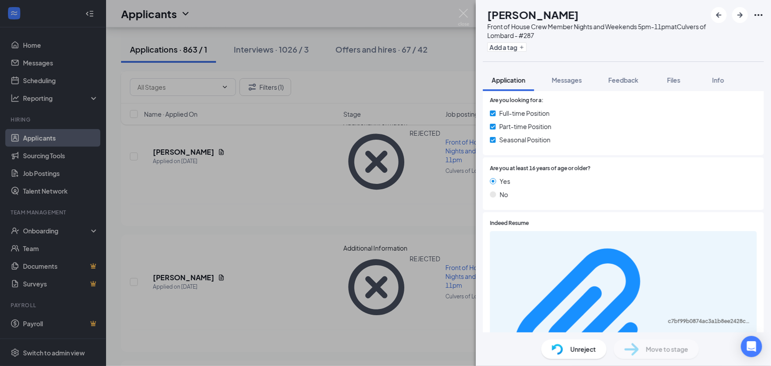
click at [297, 241] on div "RP Ralph Pitts Front of House Crew Member Nights and Weekends 5pm-11pm at Culve…" at bounding box center [385, 183] width 771 height 366
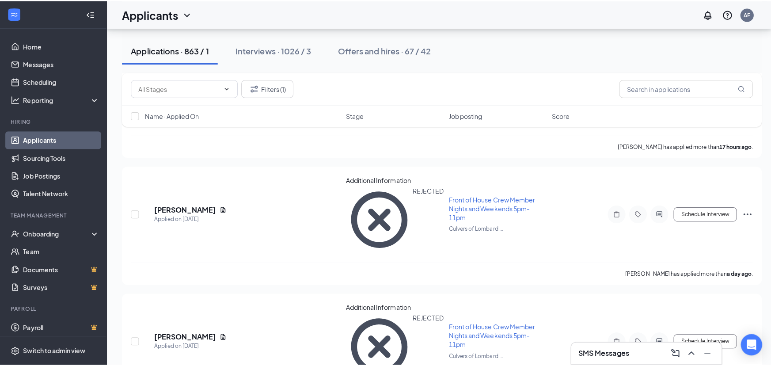
scroll to position [268, 0]
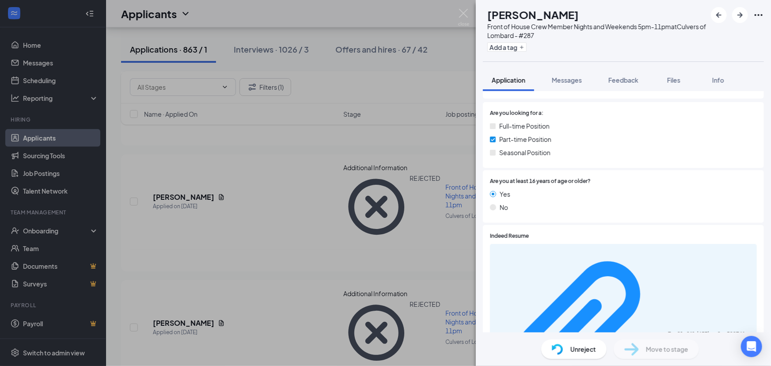
scroll to position [135, 0]
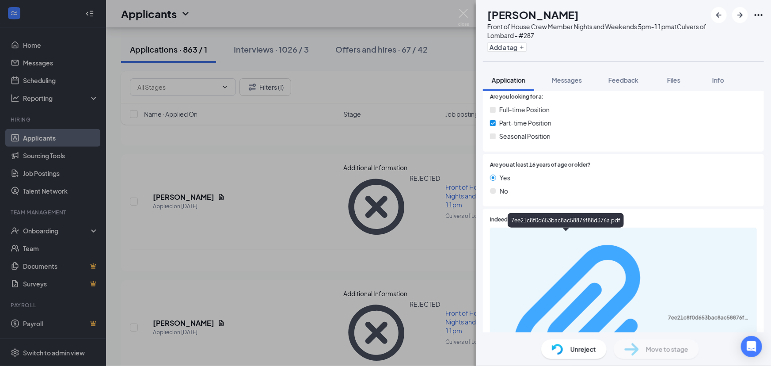
click at [668, 314] on div "7ee21c8f0d653bac8ac58876f88d376a.pdf" at bounding box center [710, 317] width 84 height 7
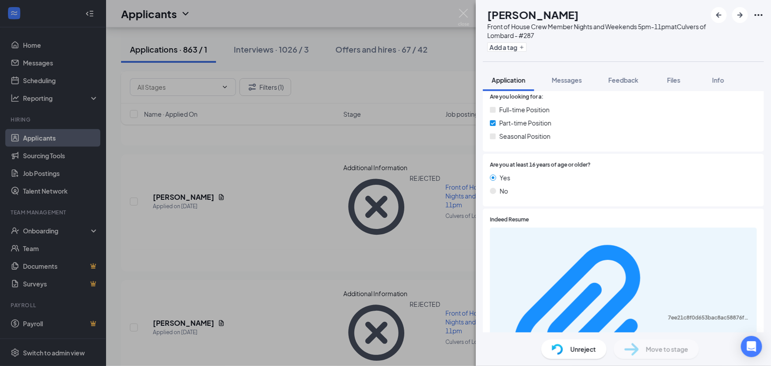
click at [238, 191] on div "MR Michael Ramer Front of House Crew Member Nights and Weekends 5pm-11pm at Cul…" at bounding box center [385, 183] width 771 height 366
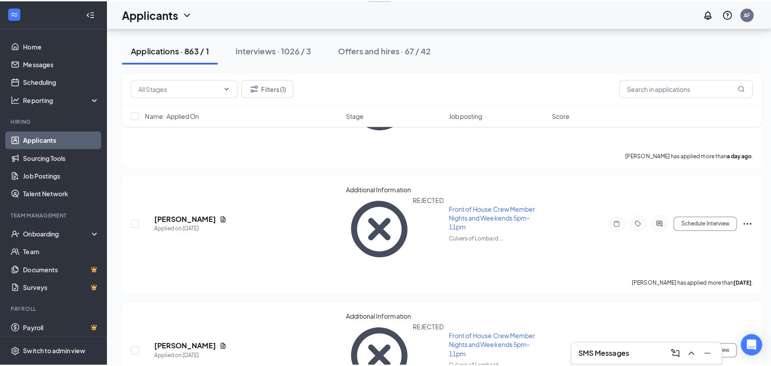
scroll to position [455, 0]
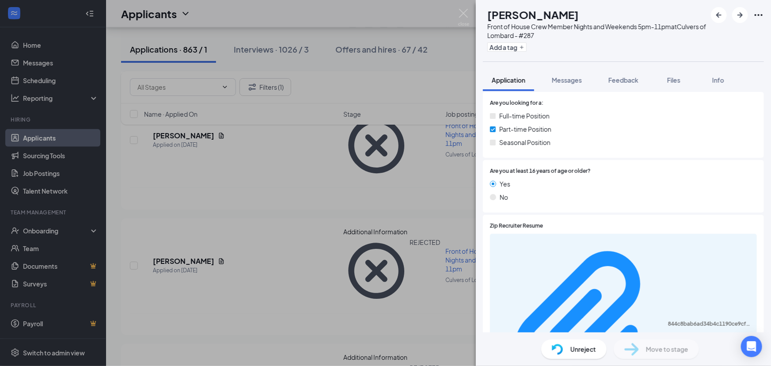
scroll to position [135, 0]
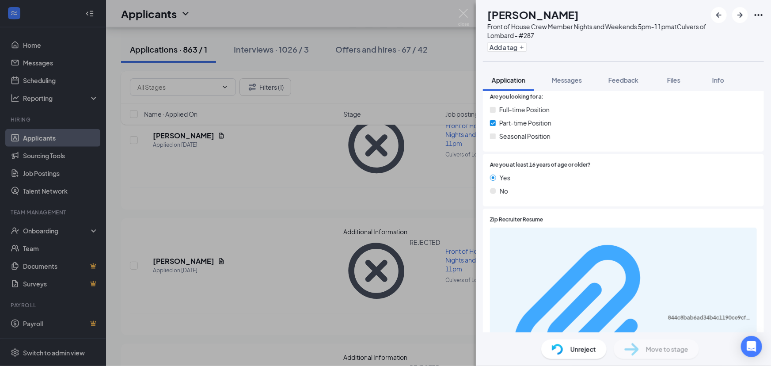
click at [668, 314] on div "844c8bab6ad34b4c1190ce9cf09032bc.pdf" at bounding box center [710, 317] width 84 height 7
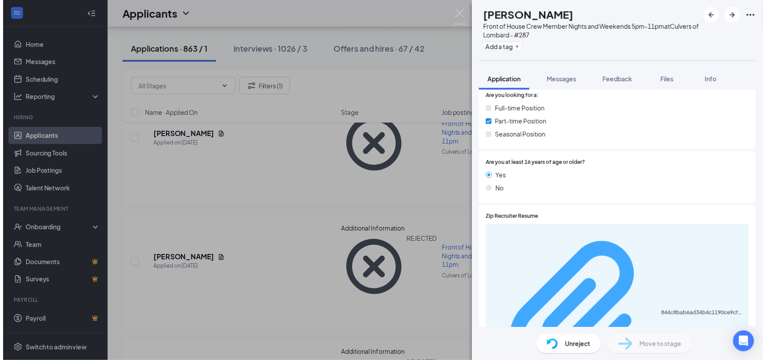
scroll to position [132, 0]
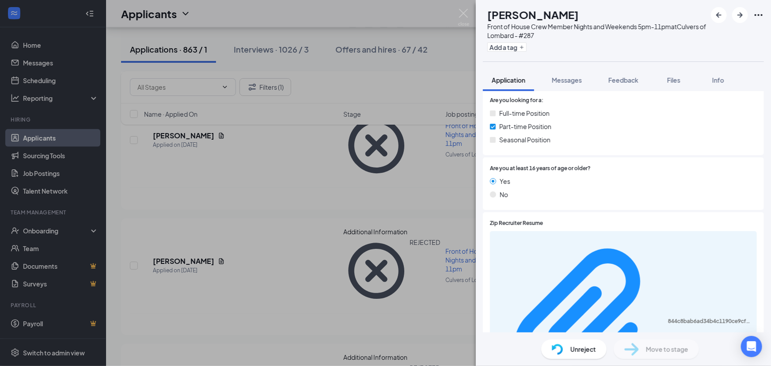
click at [315, 206] on div "DM Danielle Mulligan Front of House Crew Member Nights and Weekends 5pm-11pm at…" at bounding box center [385, 183] width 771 height 366
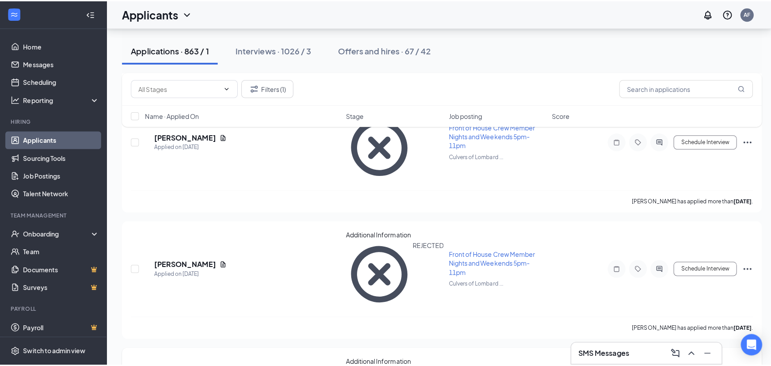
scroll to position [535, 0]
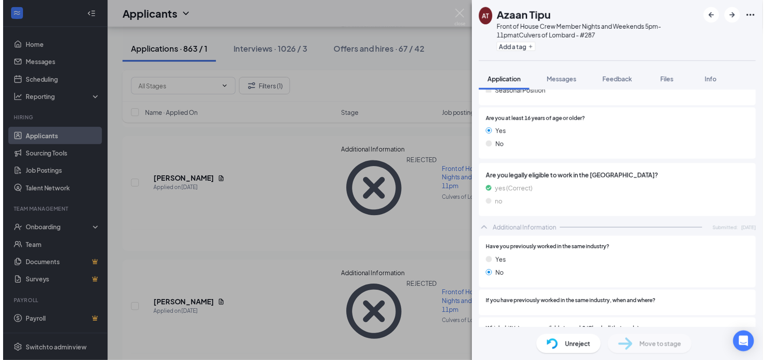
scroll to position [107, 0]
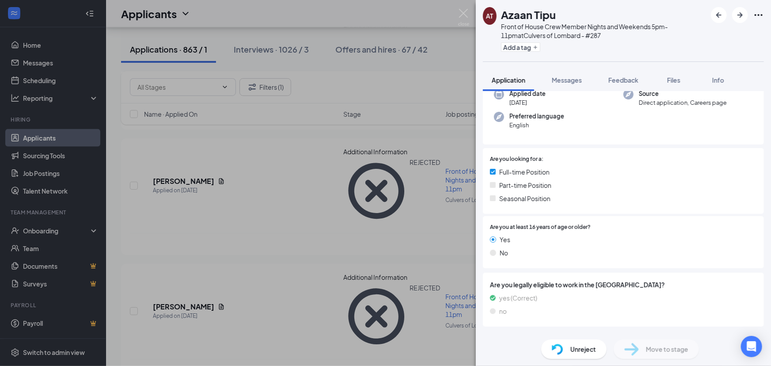
click at [272, 164] on div "AT Azaan Tipu Front of House Crew Member Nights and Weekends 5pm-11pm at Culver…" at bounding box center [385, 183] width 771 height 366
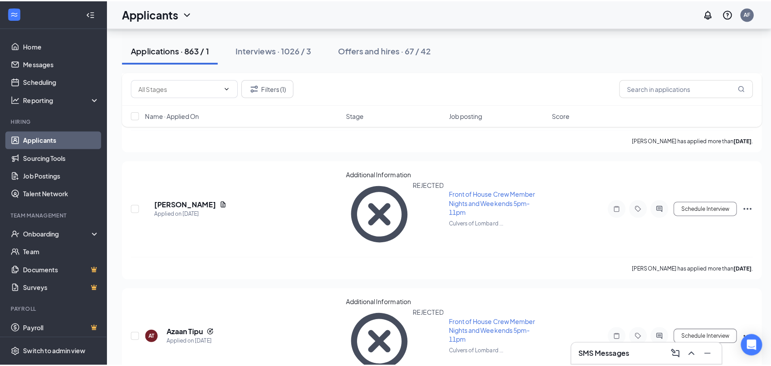
scroll to position [643, 0]
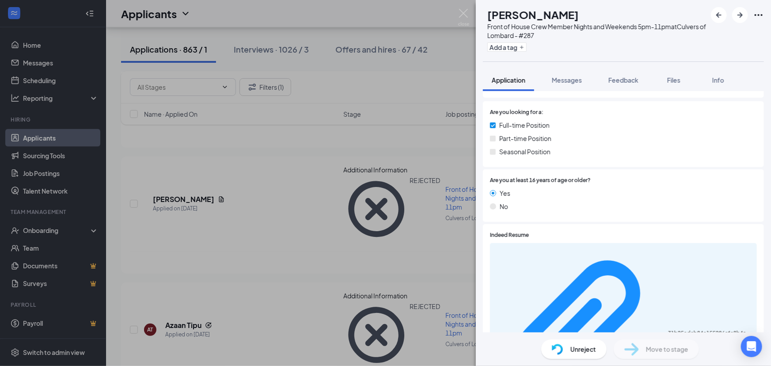
scroll to position [135, 0]
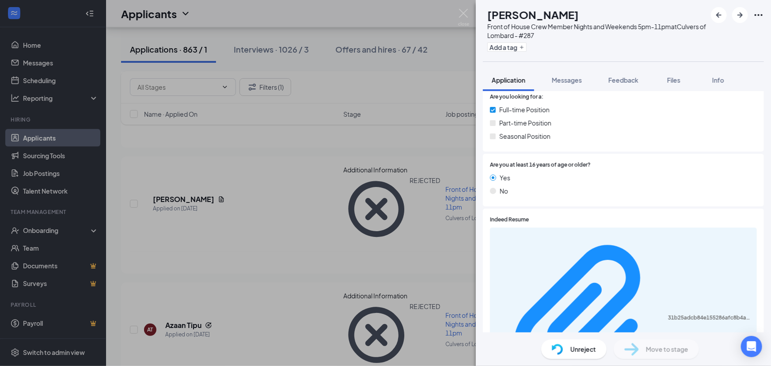
click at [545, 231] on div "31b25adcb84e155286afc8b4a96fe1ae.pdf" at bounding box center [623, 319] width 267 height 182
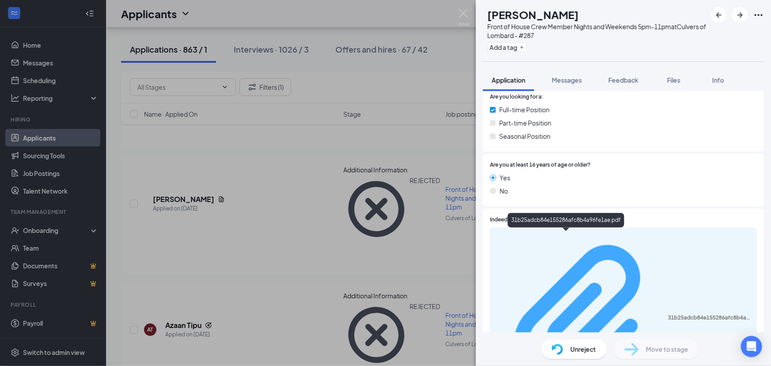
click at [668, 314] on div "31b25adcb84e155286afc8b4a96fe1ae.pdf" at bounding box center [710, 317] width 84 height 7
